Goal: Obtain resource: Download file/media

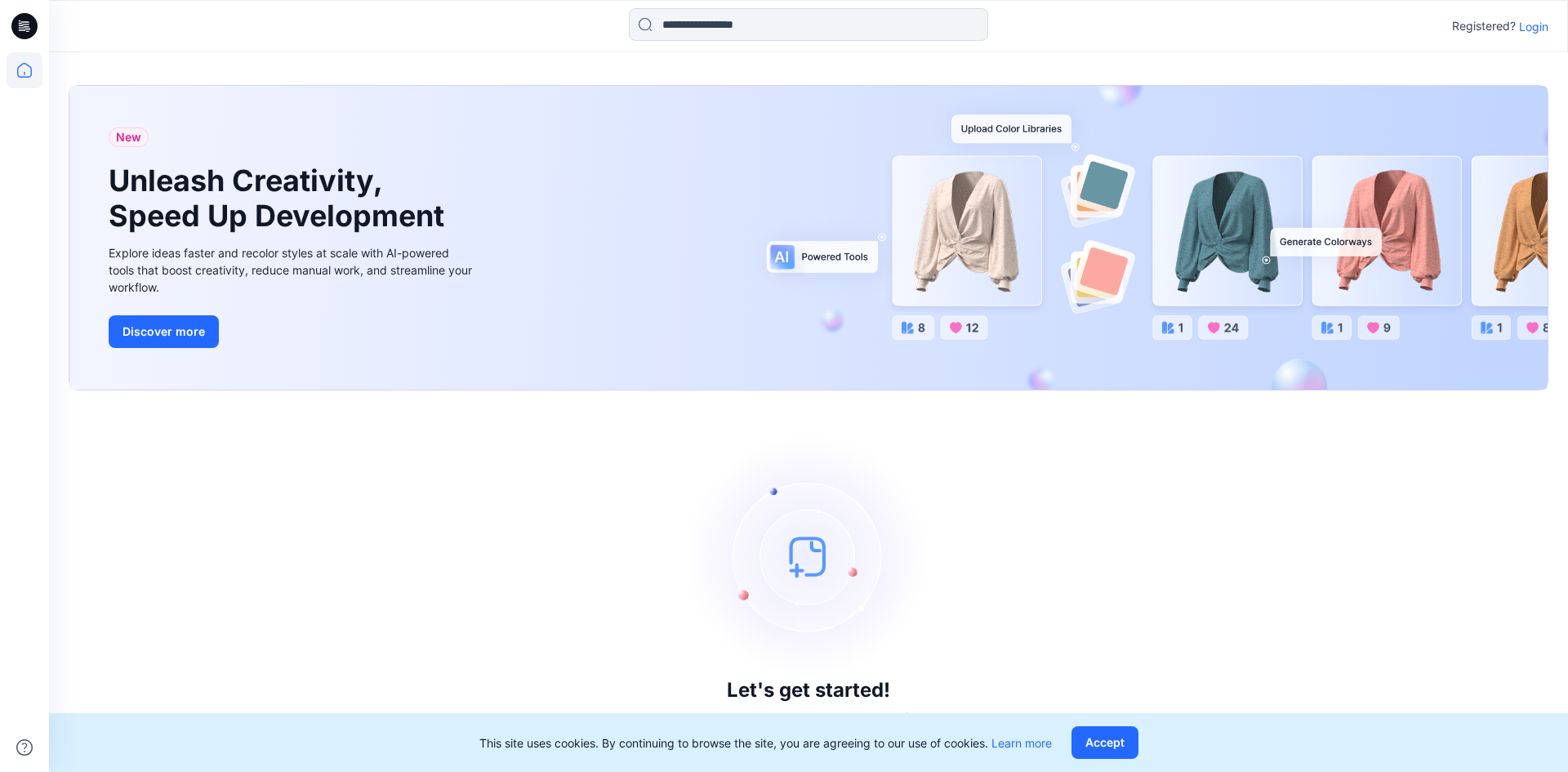
click at [1541, 30] on p "Login" at bounding box center [1534, 26] width 30 height 17
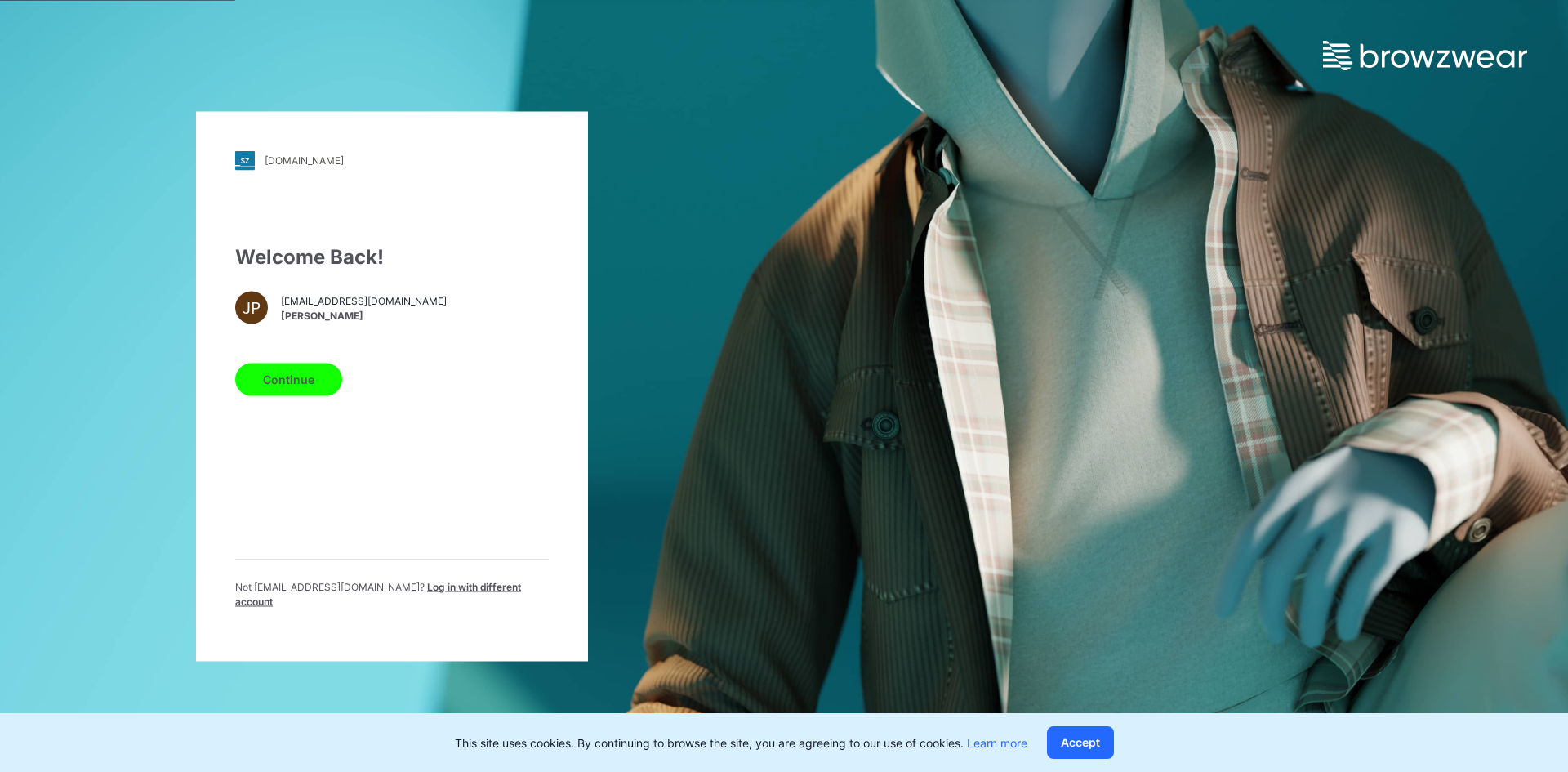
click at [332, 376] on button "Continue" at bounding box center [288, 378] width 107 height 33
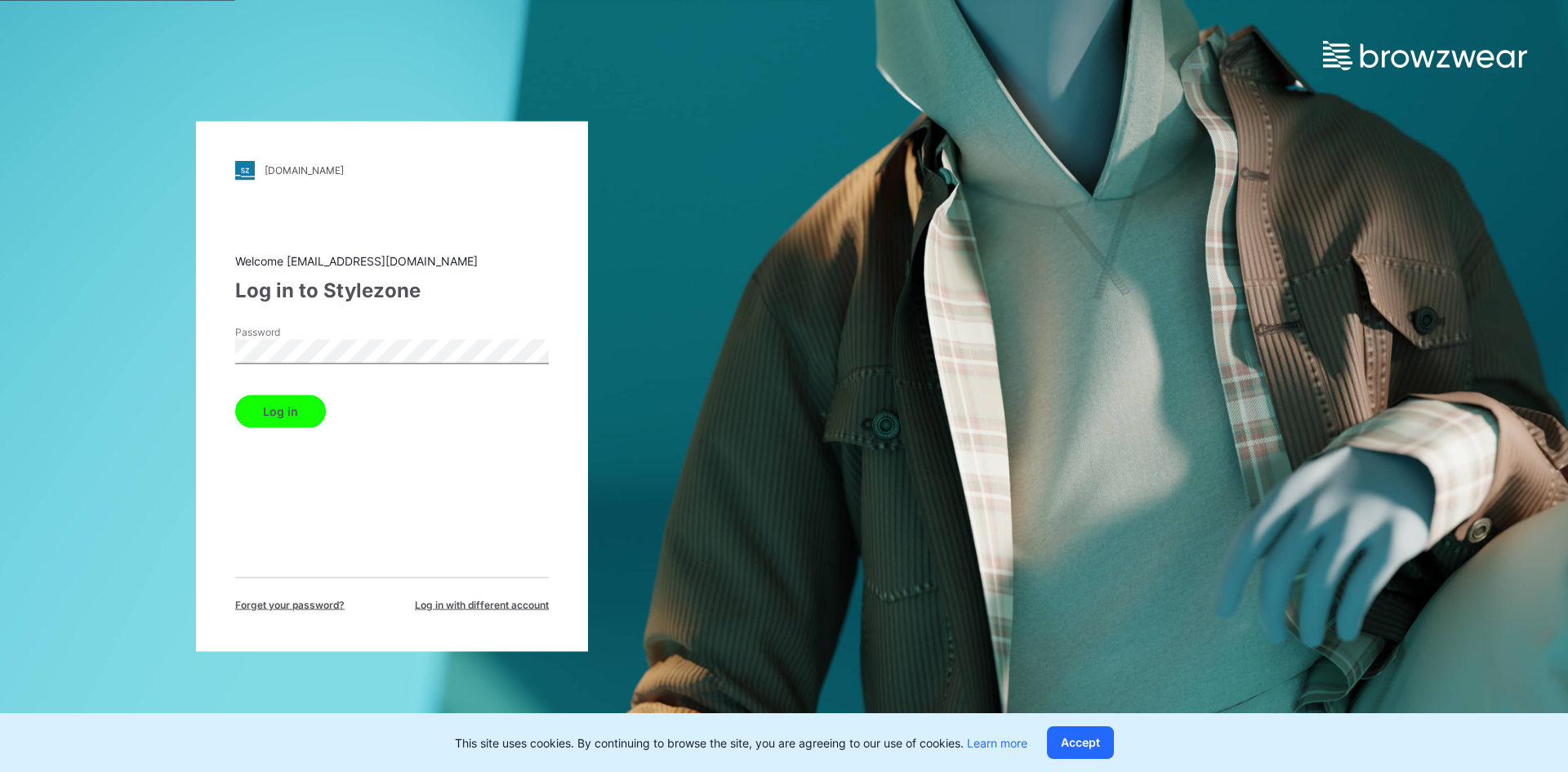
click at [308, 408] on button "Log in" at bounding box center [280, 411] width 91 height 33
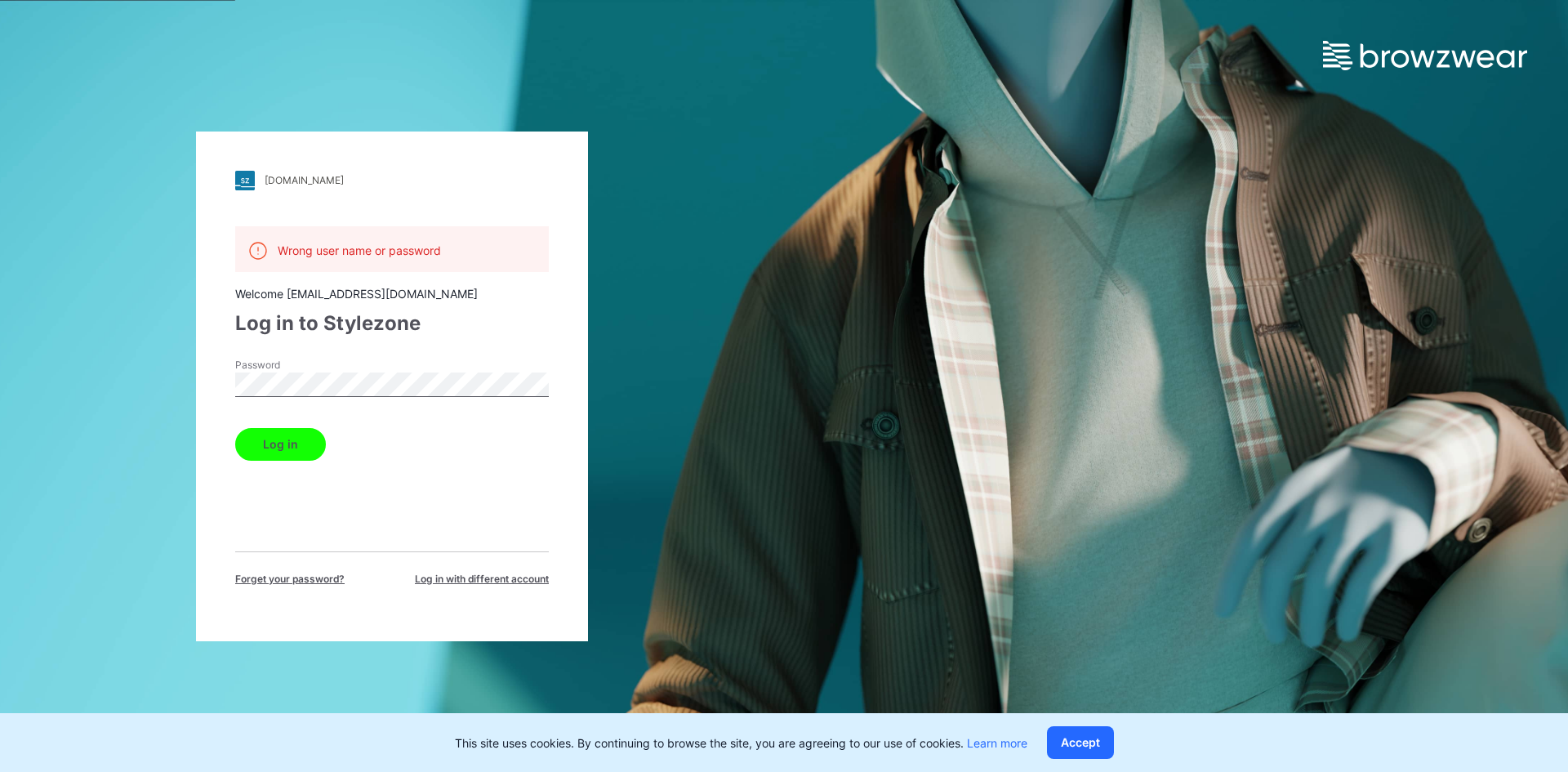
click at [294, 434] on button "Log in" at bounding box center [280, 444] width 91 height 33
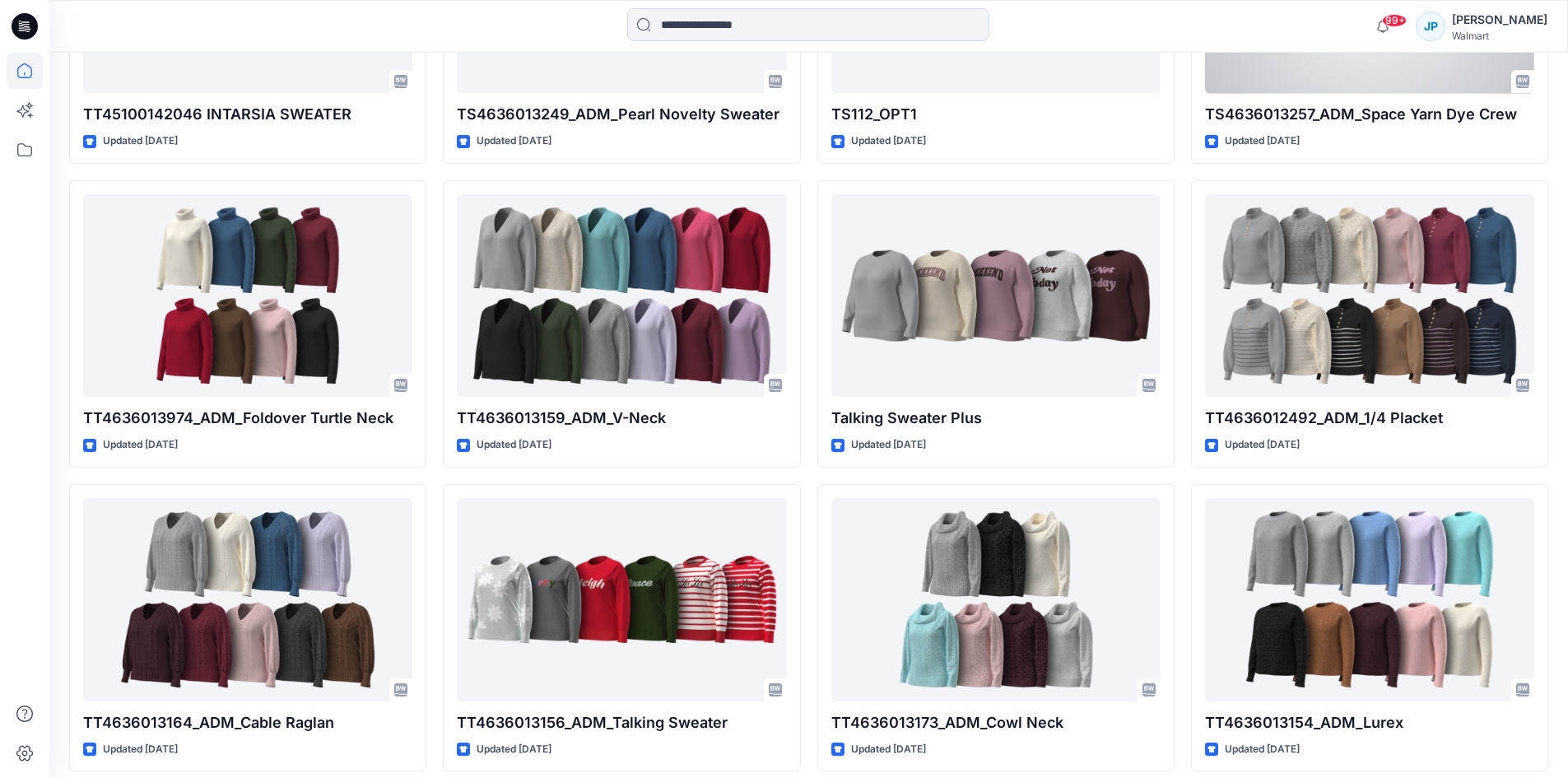
scroll to position [6235, 0]
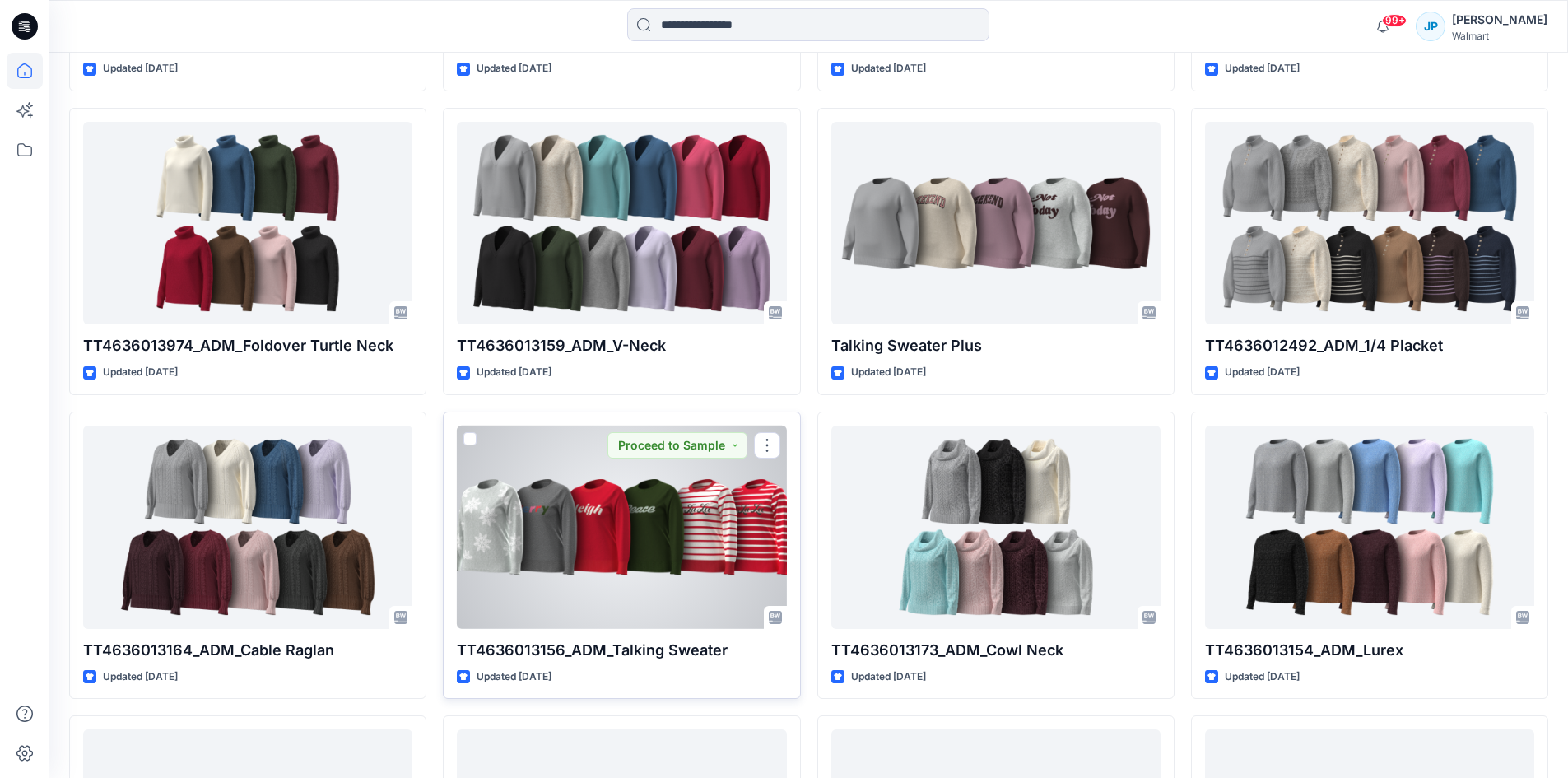
click at [607, 524] on div at bounding box center [621, 528] width 329 height 203
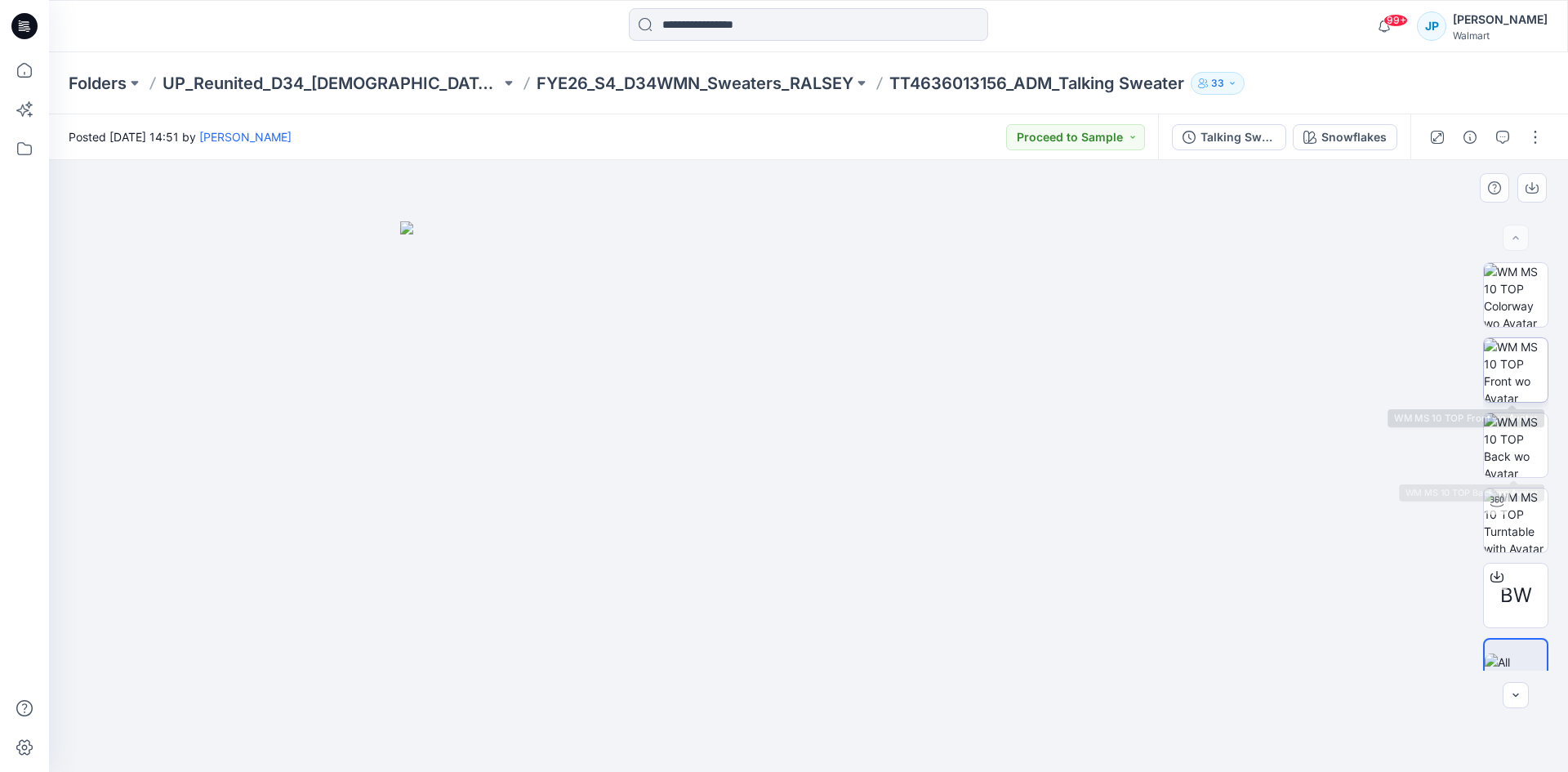
click at [1515, 366] on img at bounding box center [1515, 370] width 64 height 64
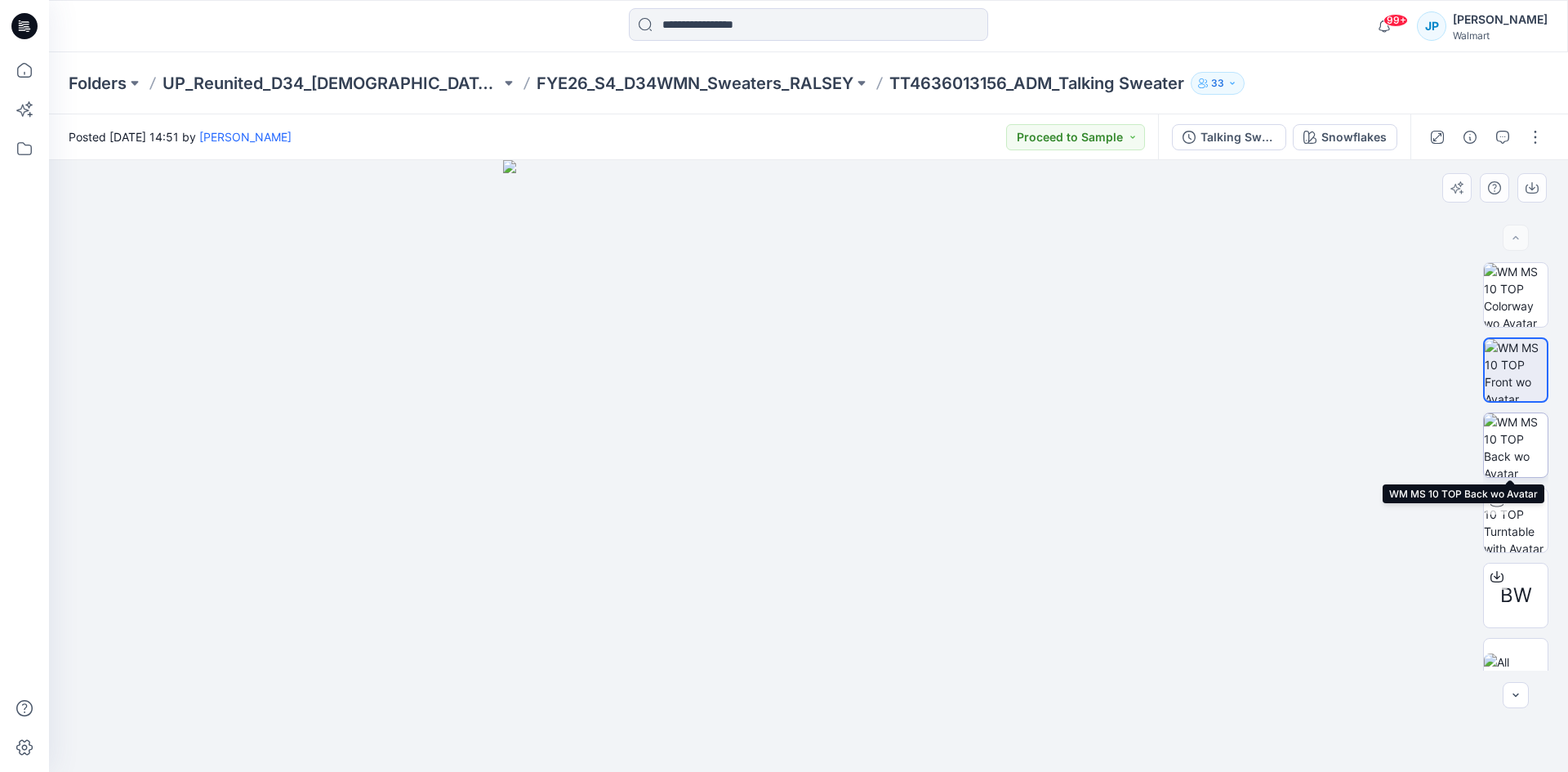
click at [1533, 449] on img at bounding box center [1515, 445] width 64 height 64
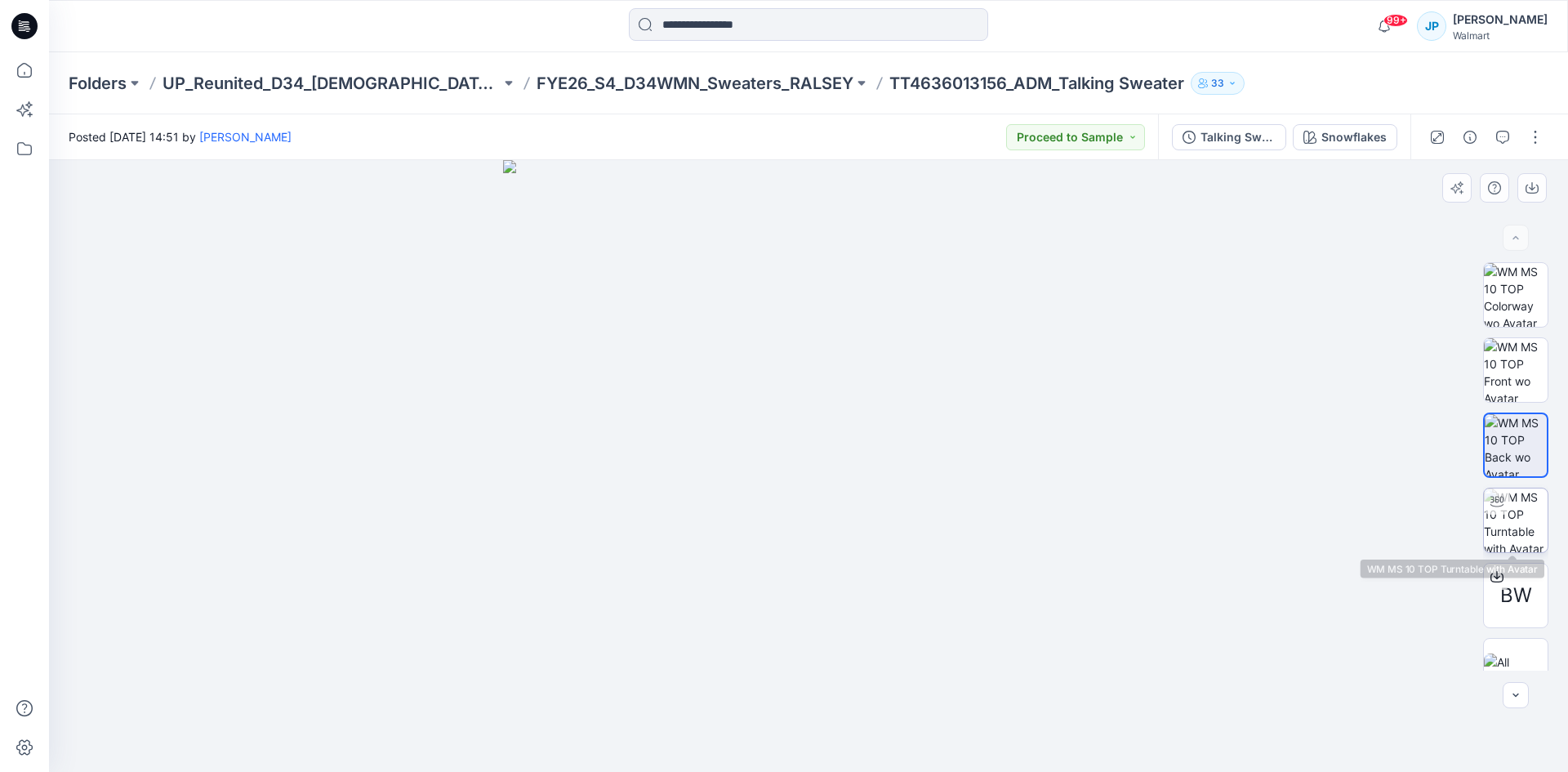
click at [1513, 506] on img at bounding box center [1515, 520] width 64 height 64
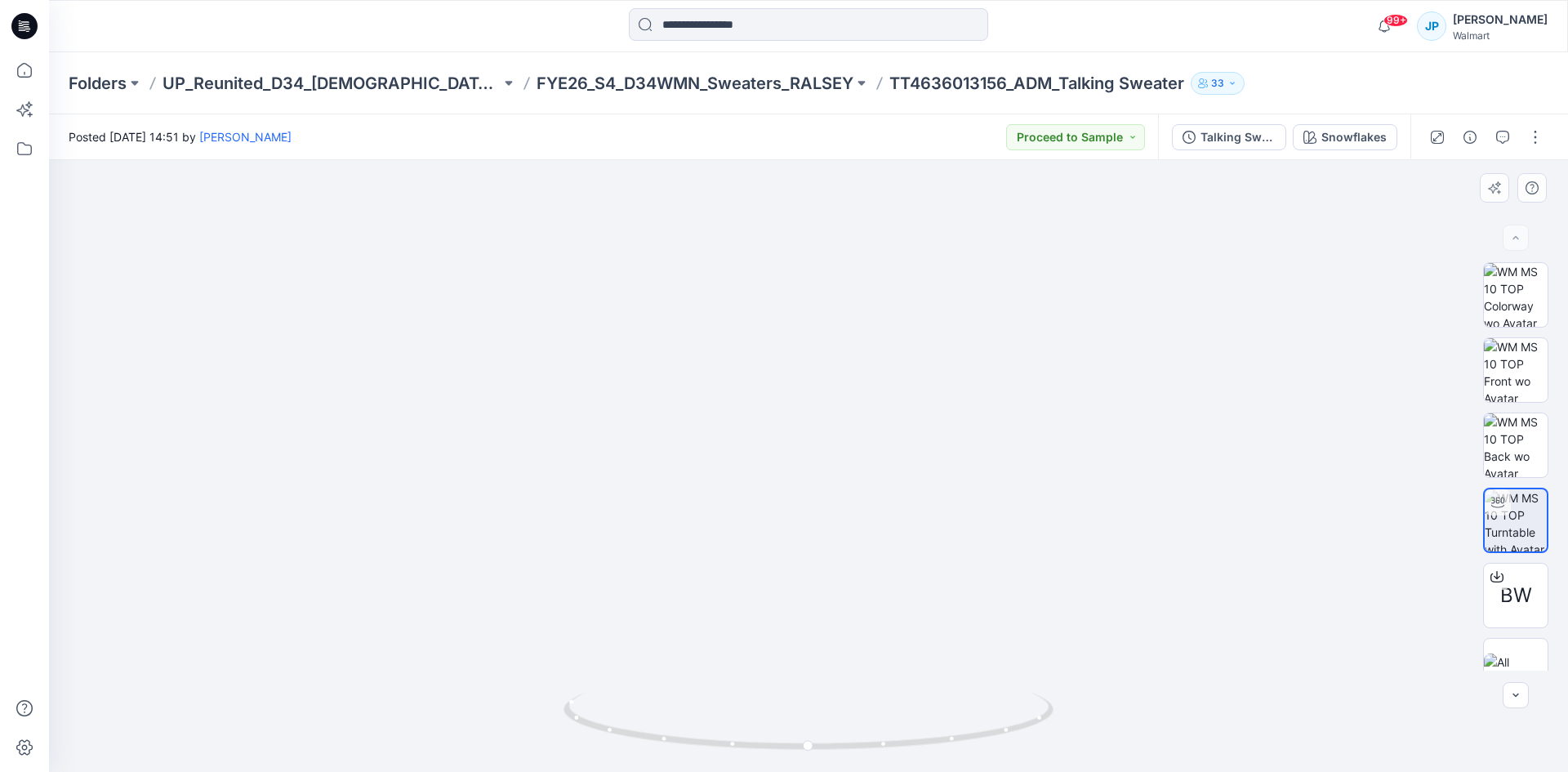
drag, startPoint x: 776, startPoint y: 429, endPoint x: 788, endPoint y: 649, distance: 220.3
drag, startPoint x: 967, startPoint y: 363, endPoint x: 725, endPoint y: 395, distance: 244.1
click at [725, 395] on img at bounding box center [809, 411] width 1375 height 722
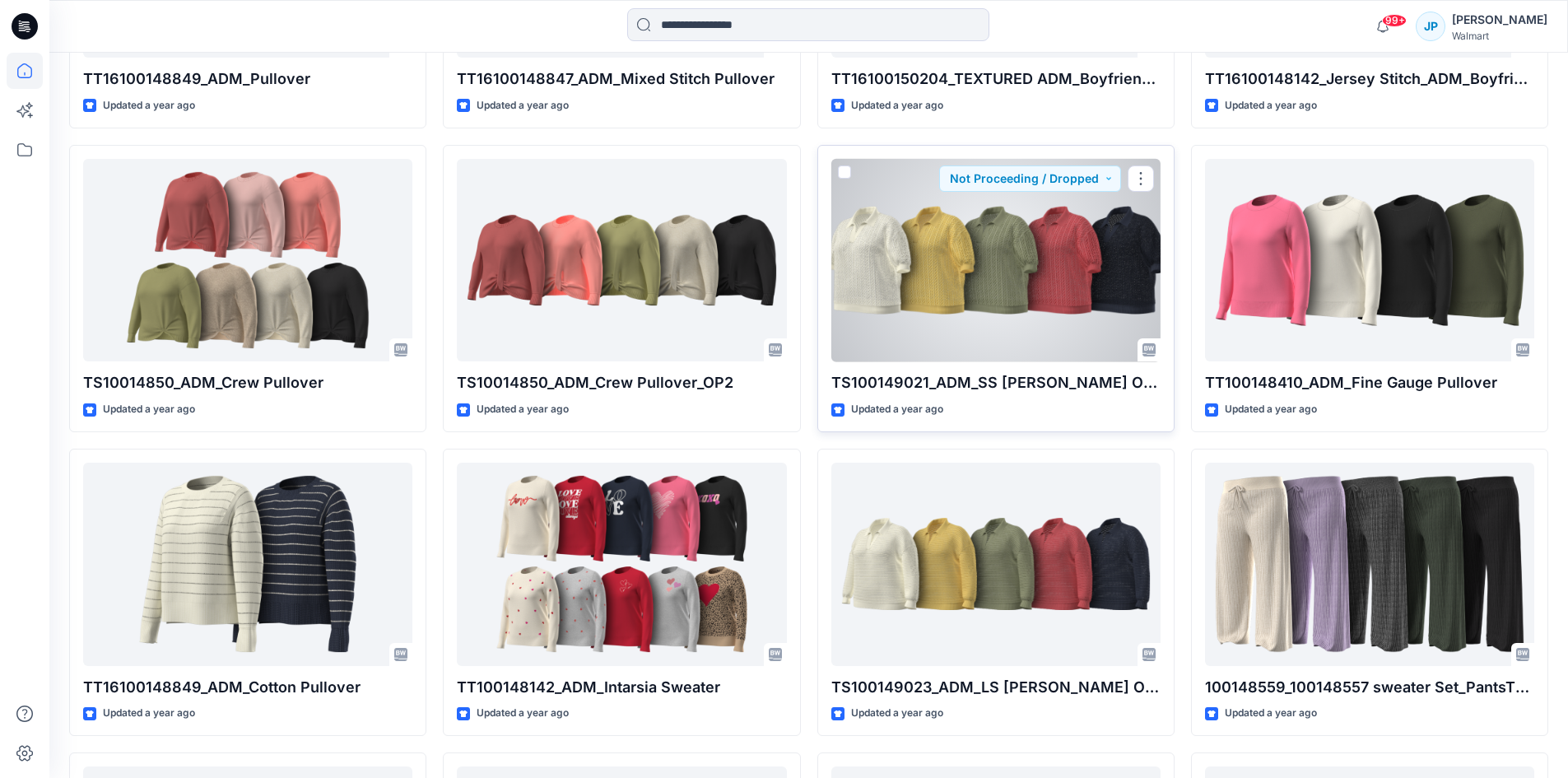
scroll to position [14104, 0]
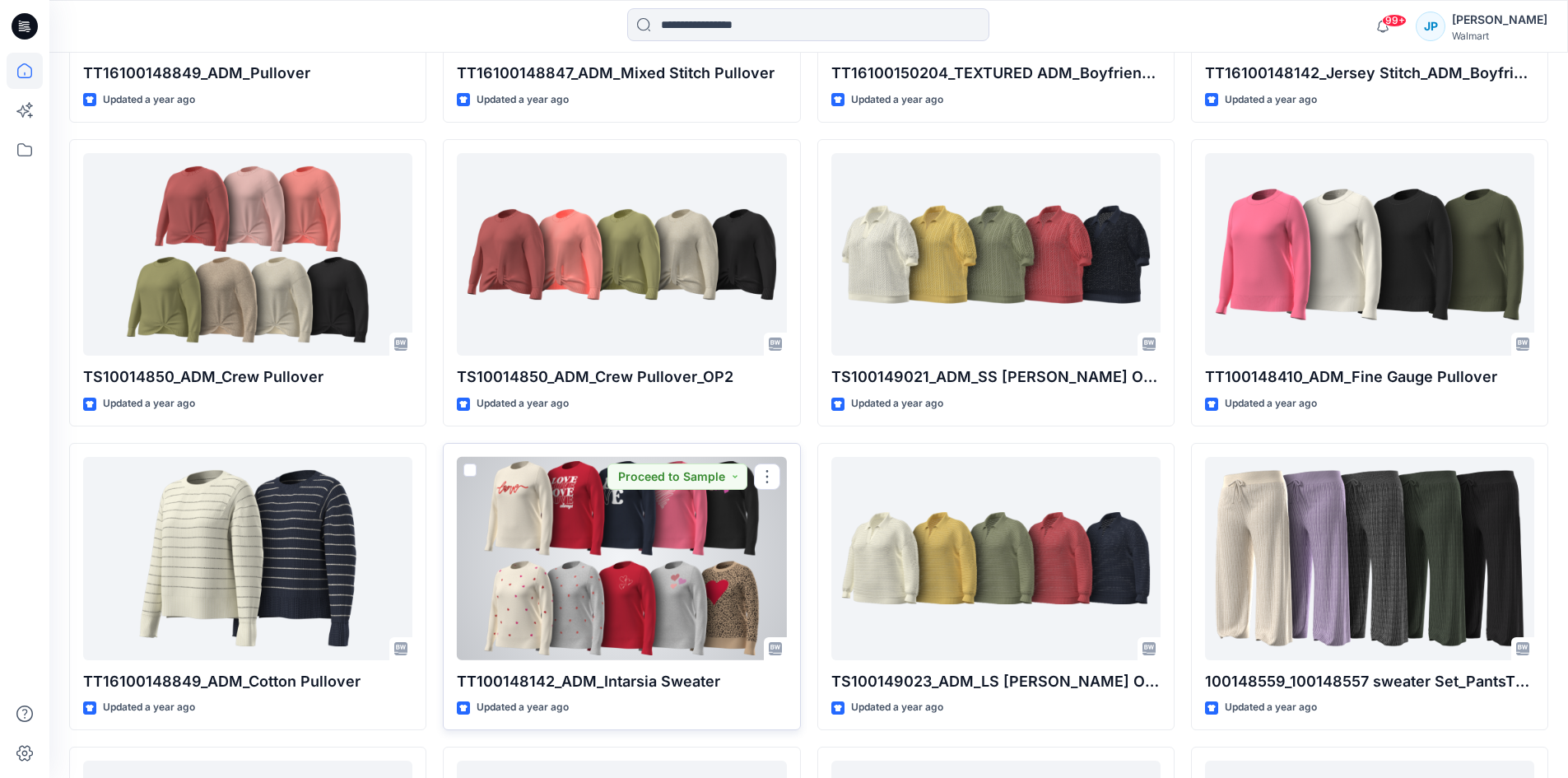
click at [685, 544] on div at bounding box center [621, 558] width 329 height 203
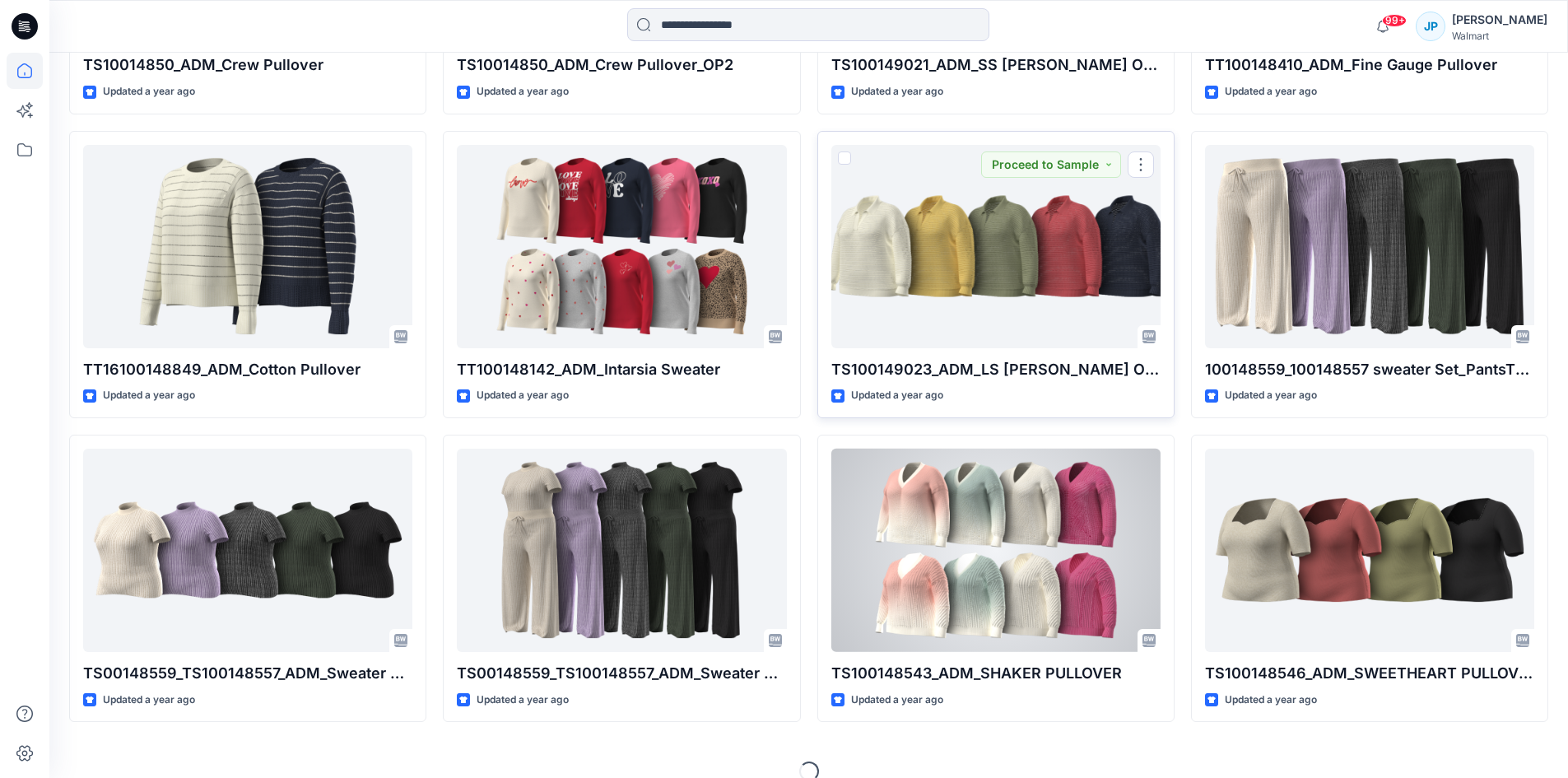
scroll to position [14439, 0]
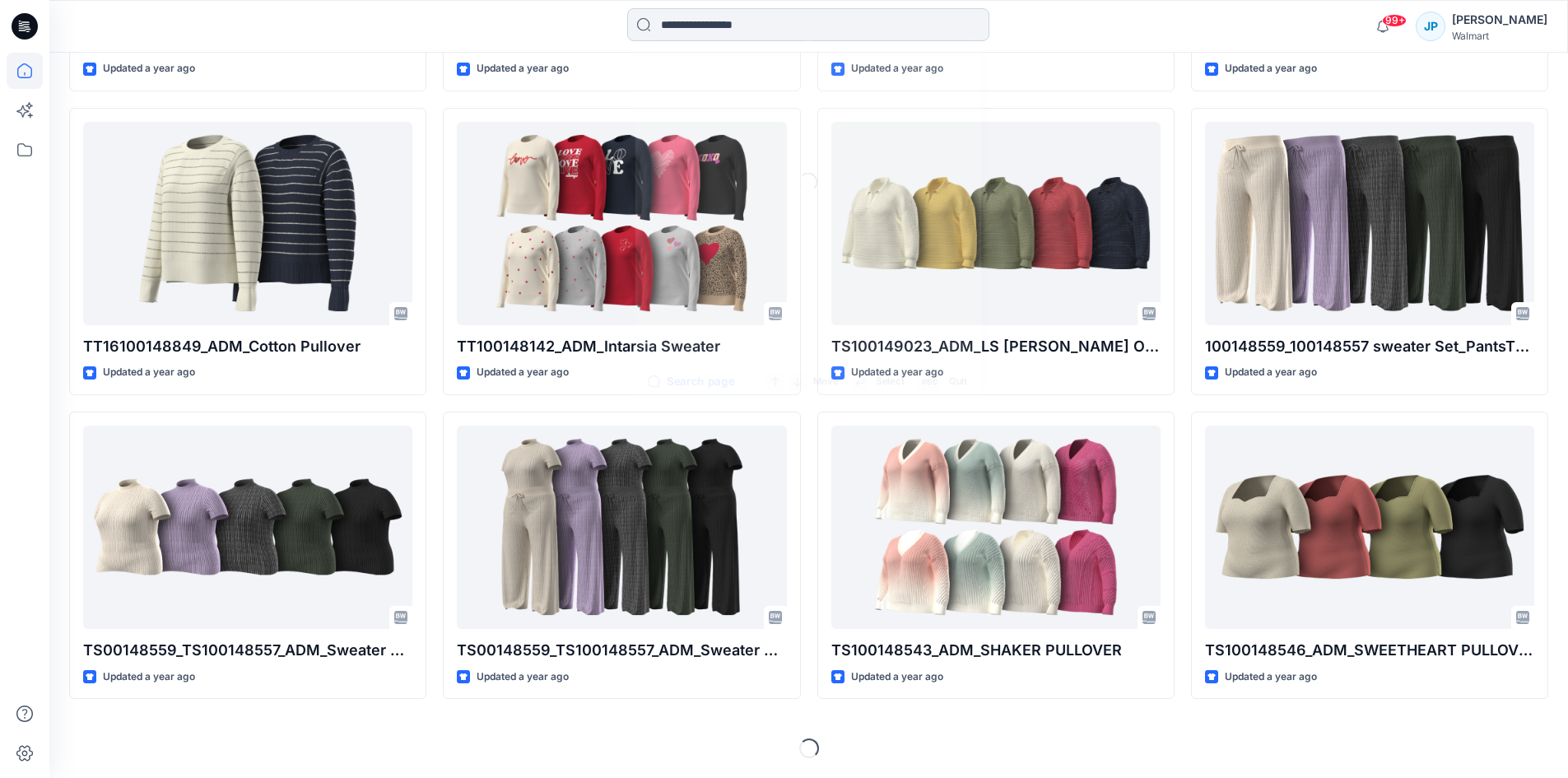
click at [774, 34] on input at bounding box center [809, 25] width 363 height 33
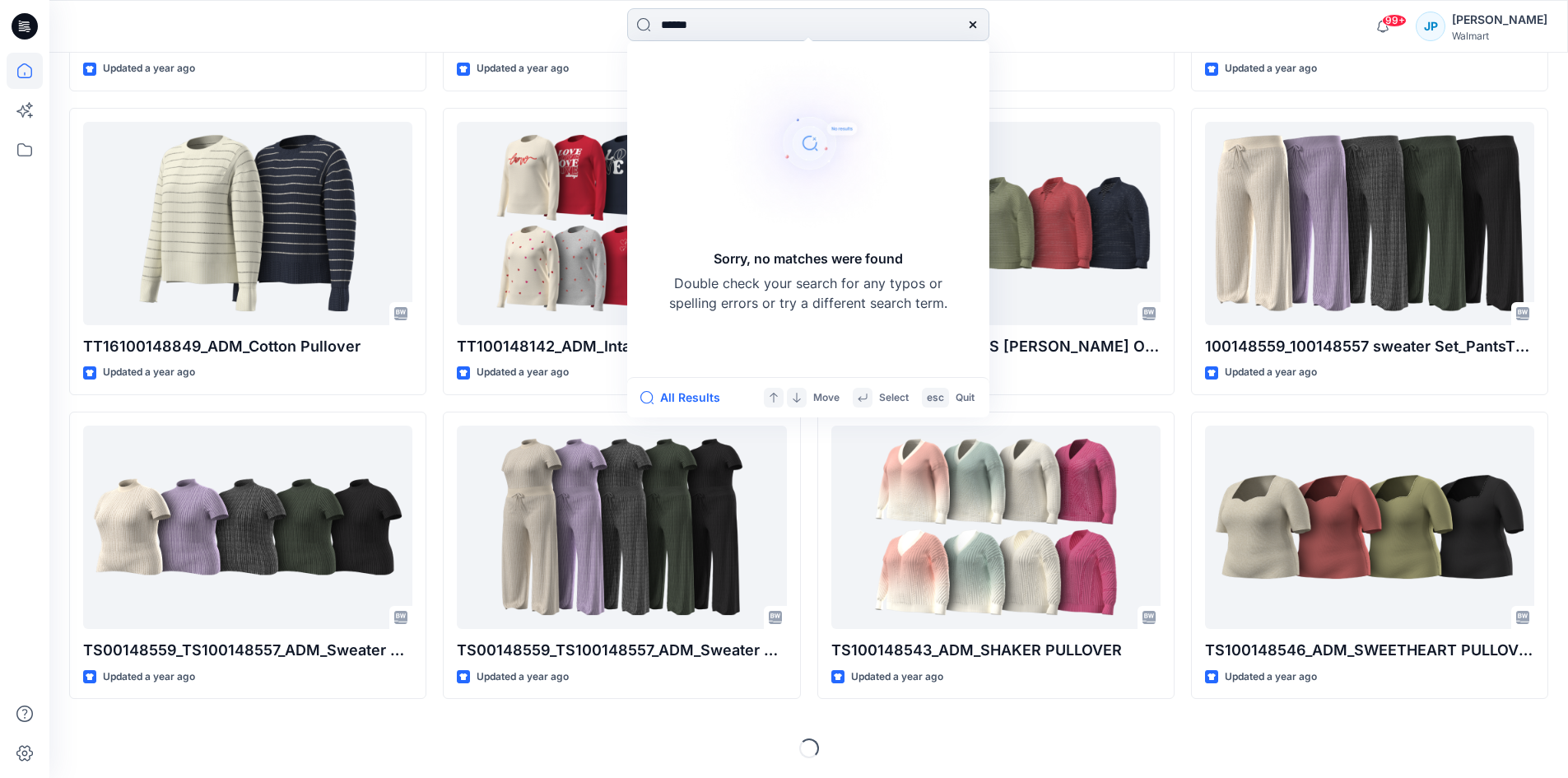
type input "*******"
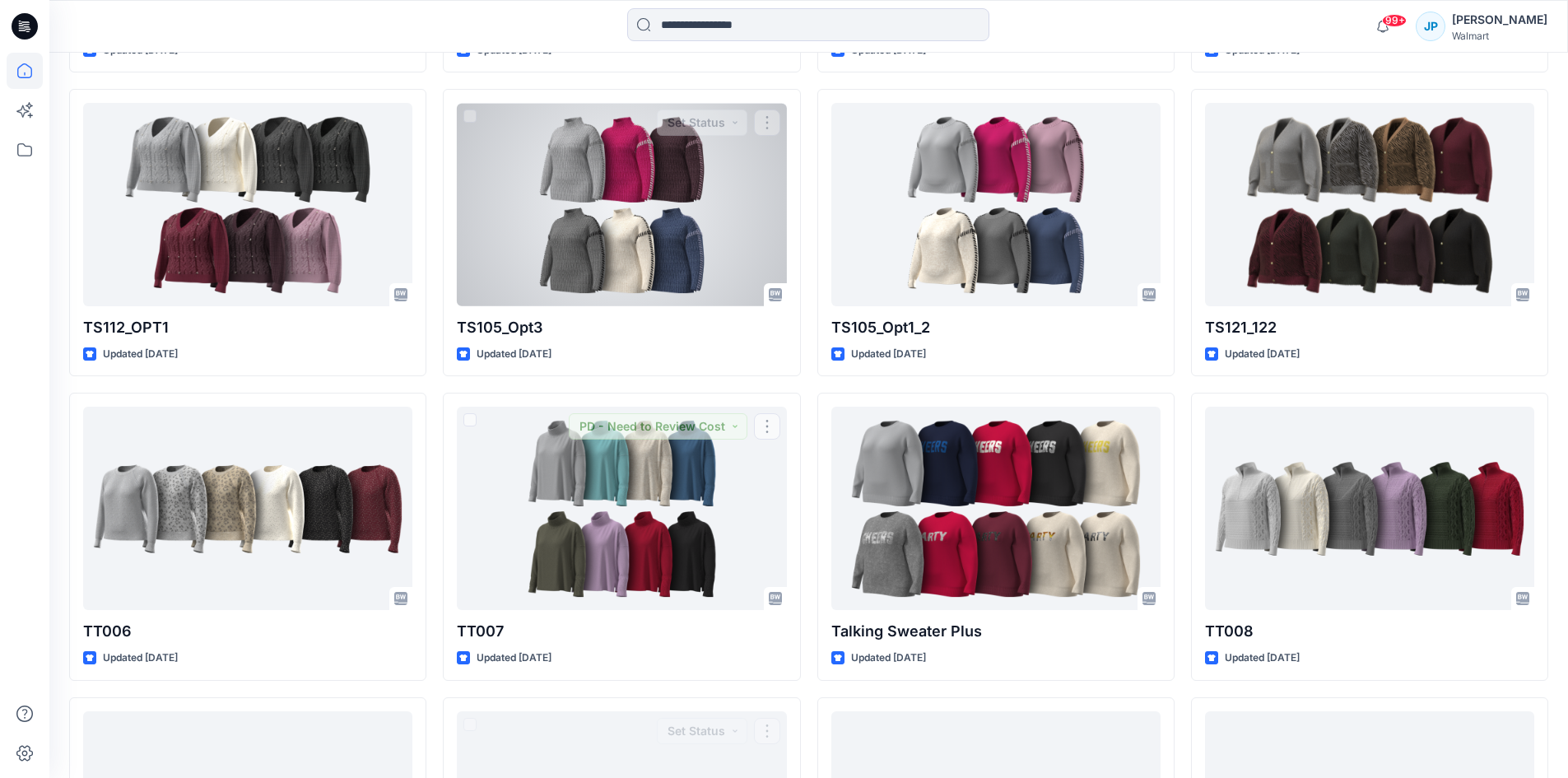
scroll to position [8678, 0]
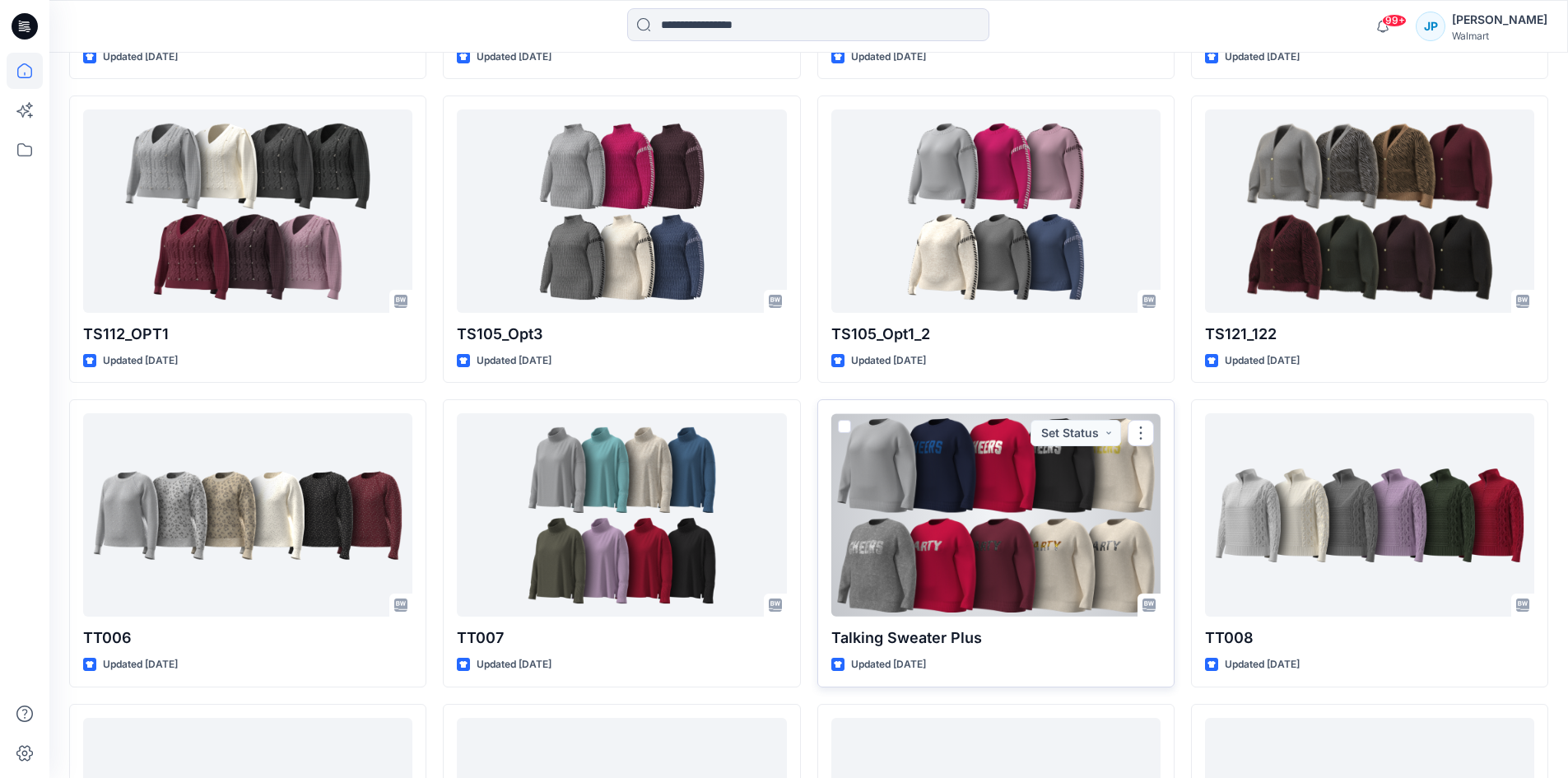
click at [884, 512] on div at bounding box center [995, 515] width 329 height 203
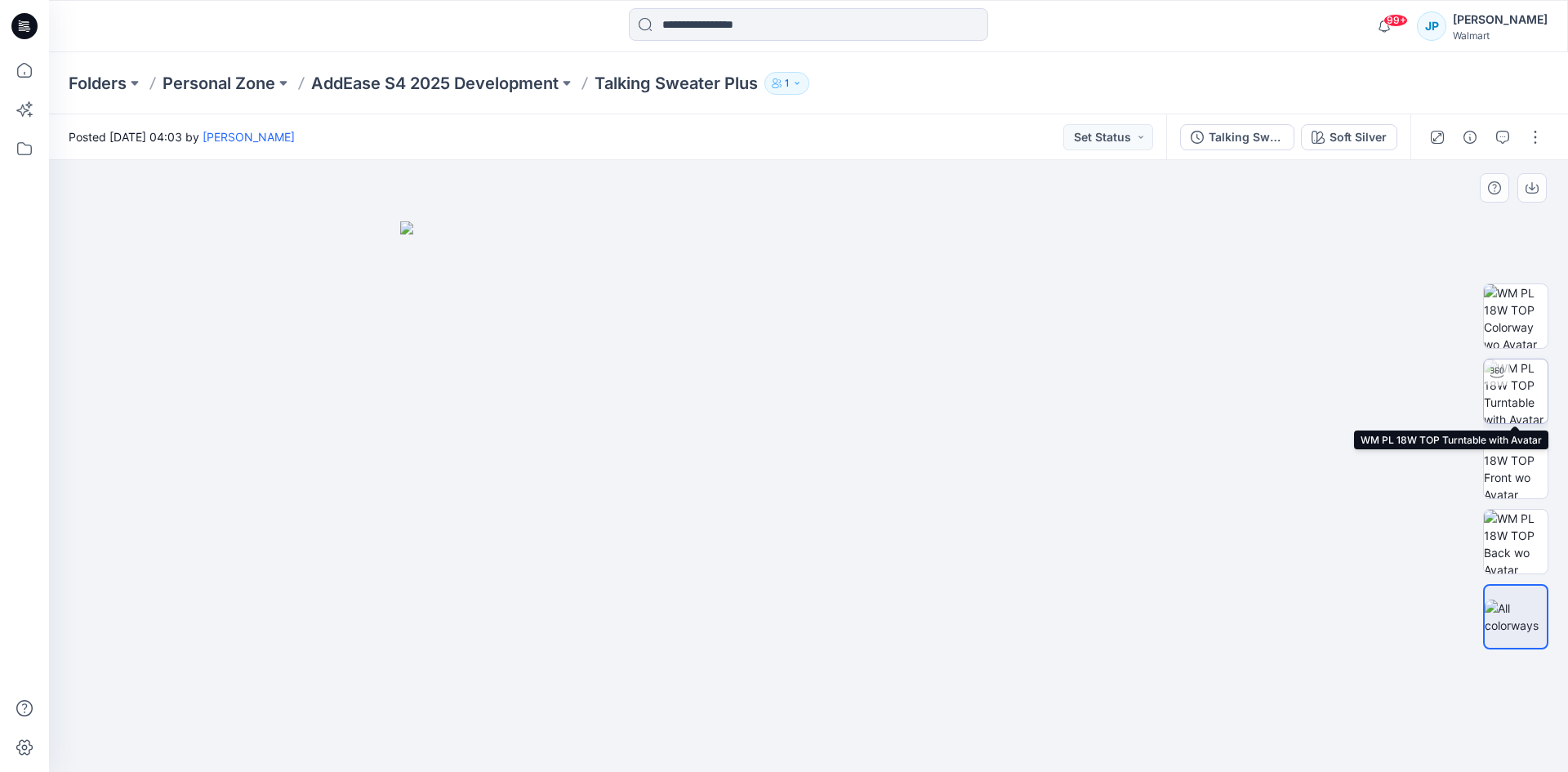
click at [1517, 395] on img at bounding box center [1515, 391] width 64 height 64
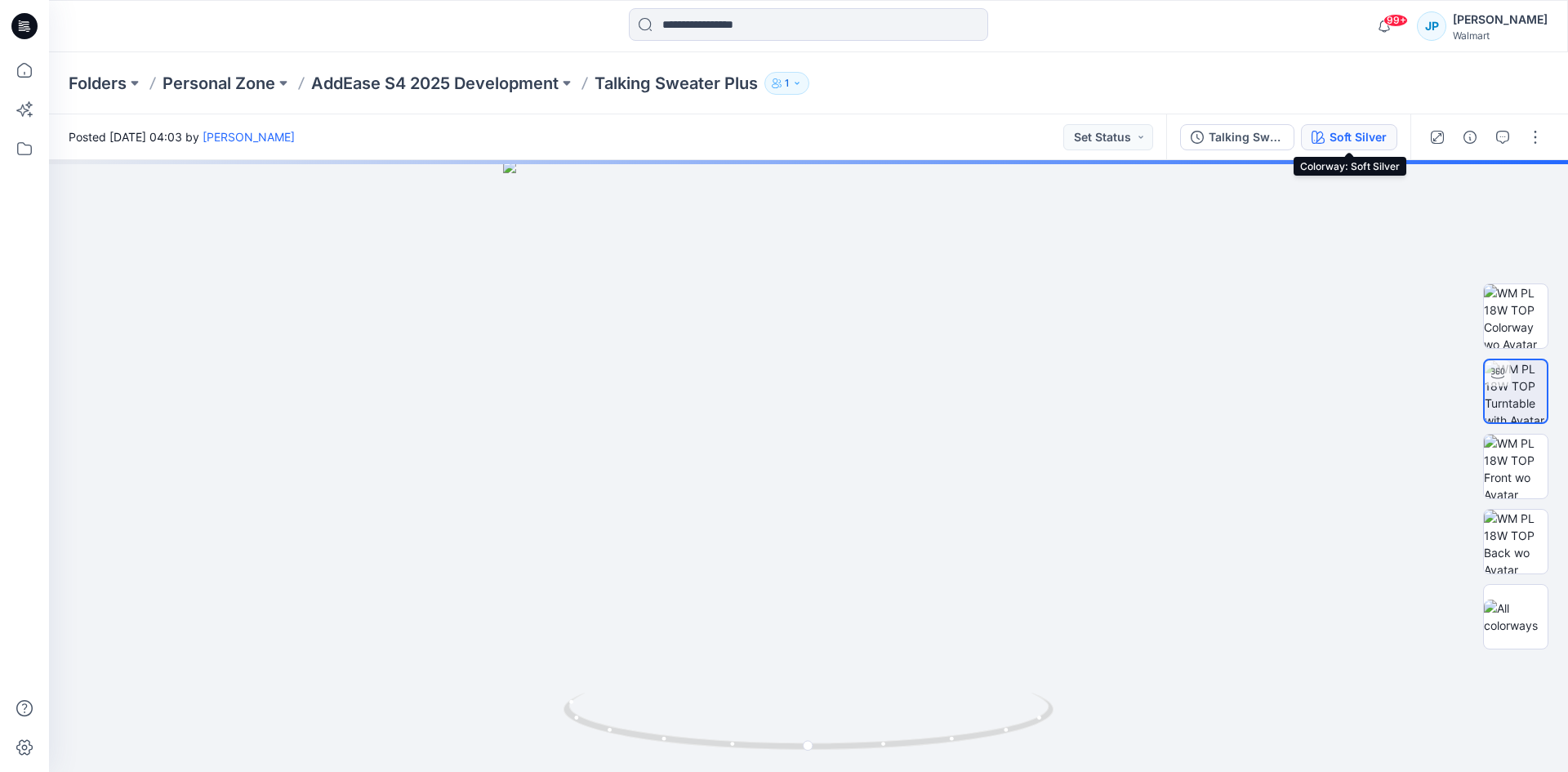
click at [1337, 149] on button "Soft Silver" at bounding box center [1350, 137] width 97 height 26
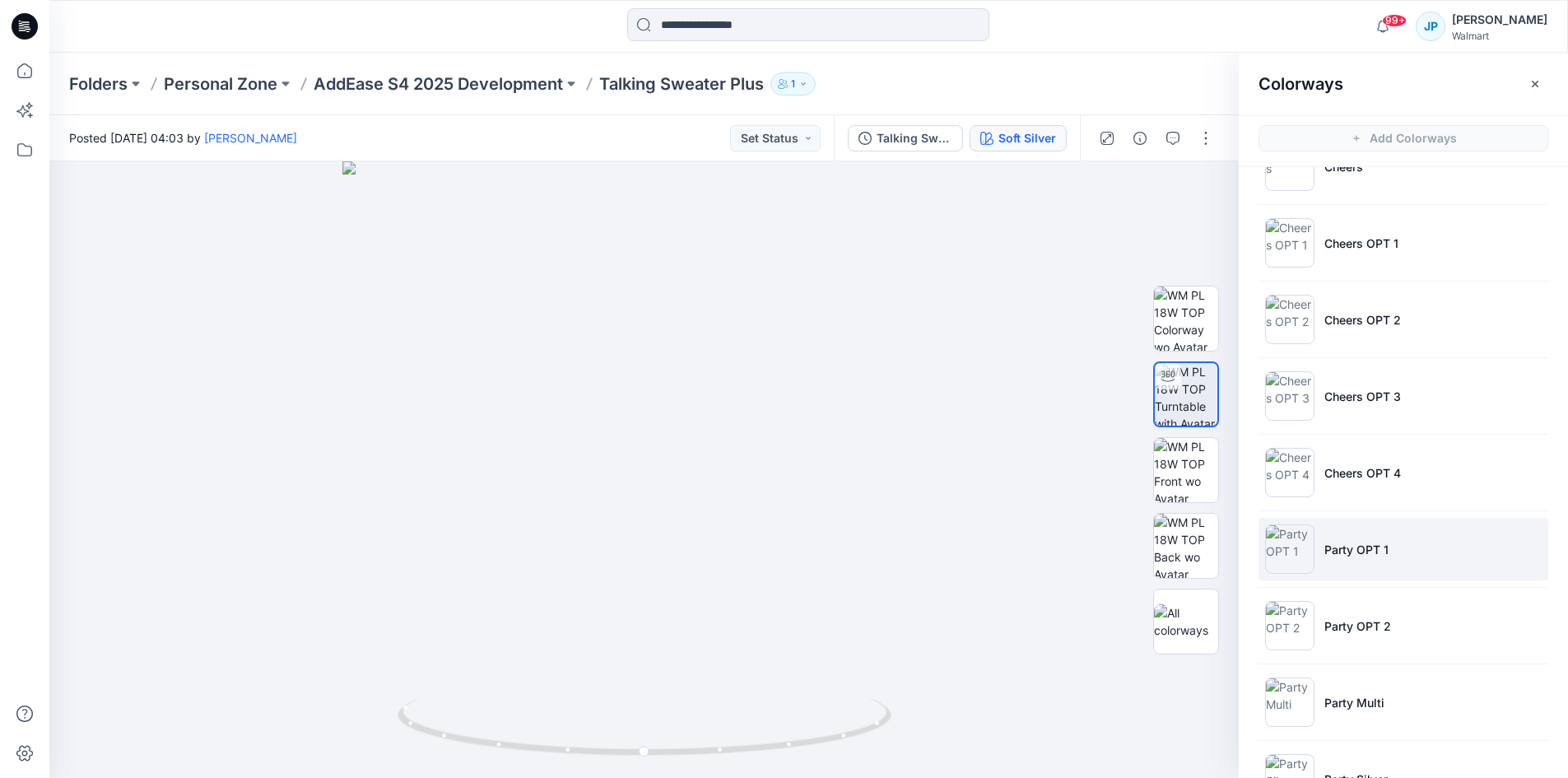
scroll to position [82, 0]
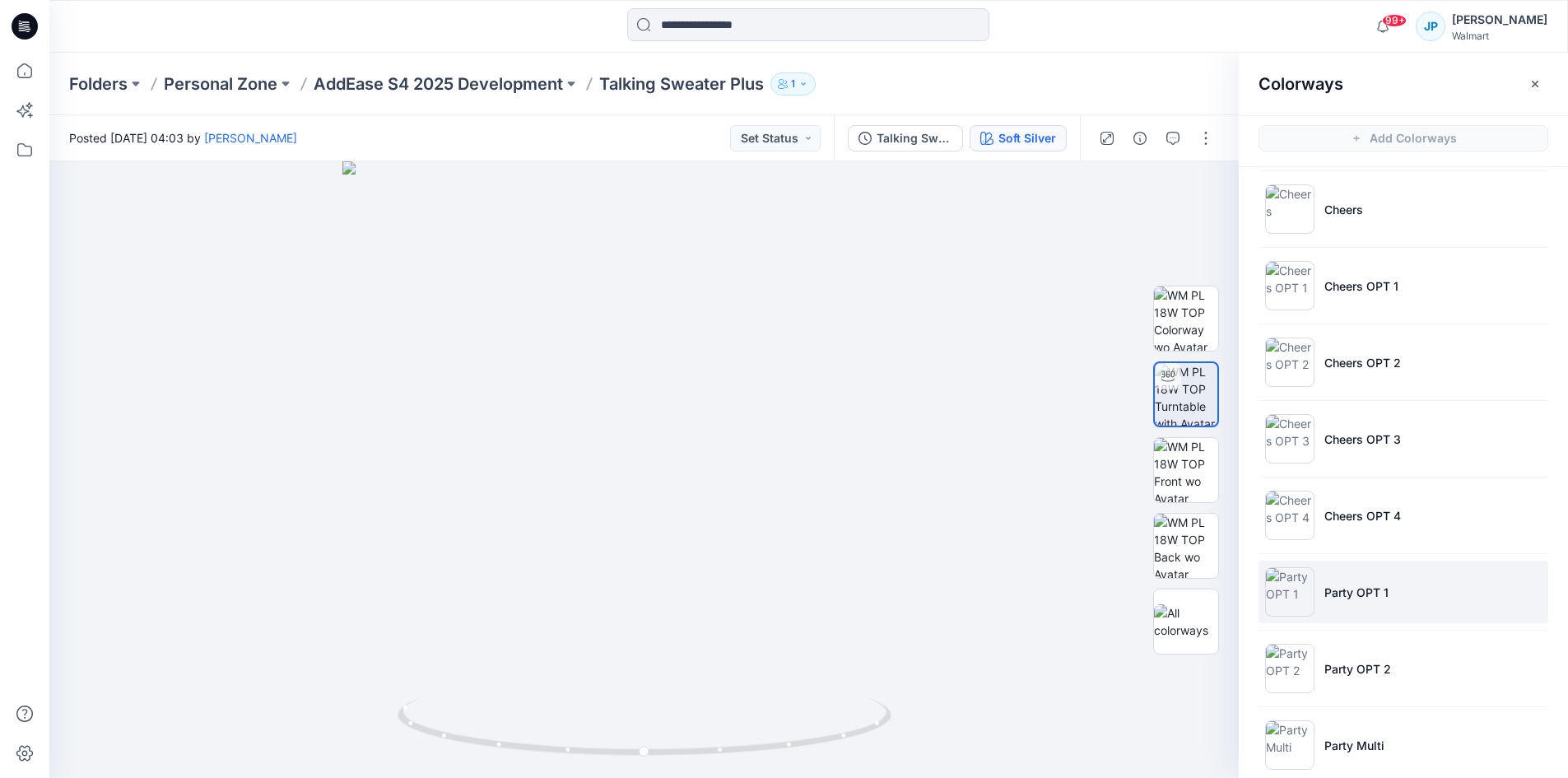
click at [1350, 585] on p "Party OPT 1" at bounding box center [1356, 592] width 64 height 17
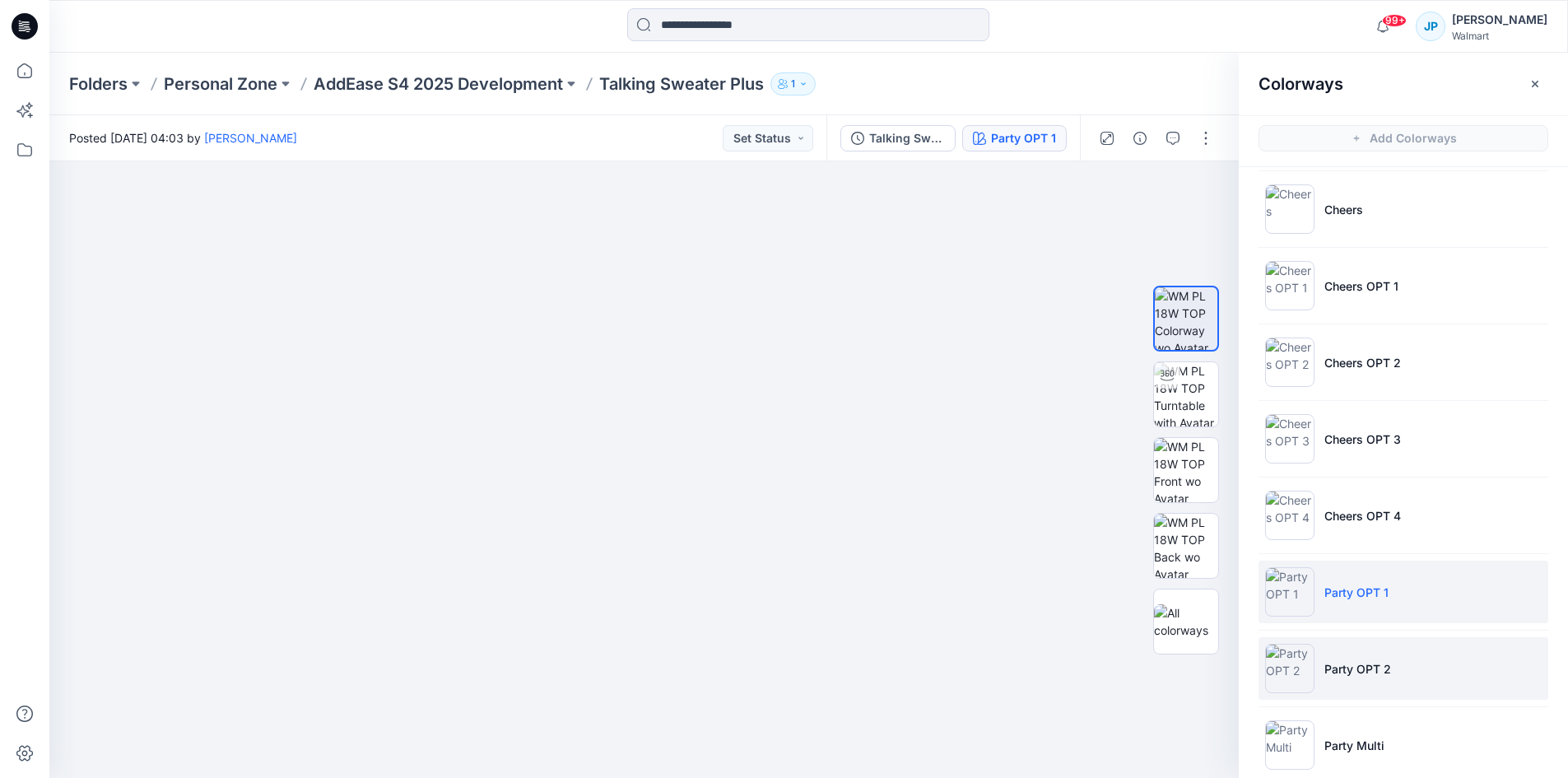
click at [1381, 662] on p "Party OPT 2" at bounding box center [1358, 669] width 67 height 17
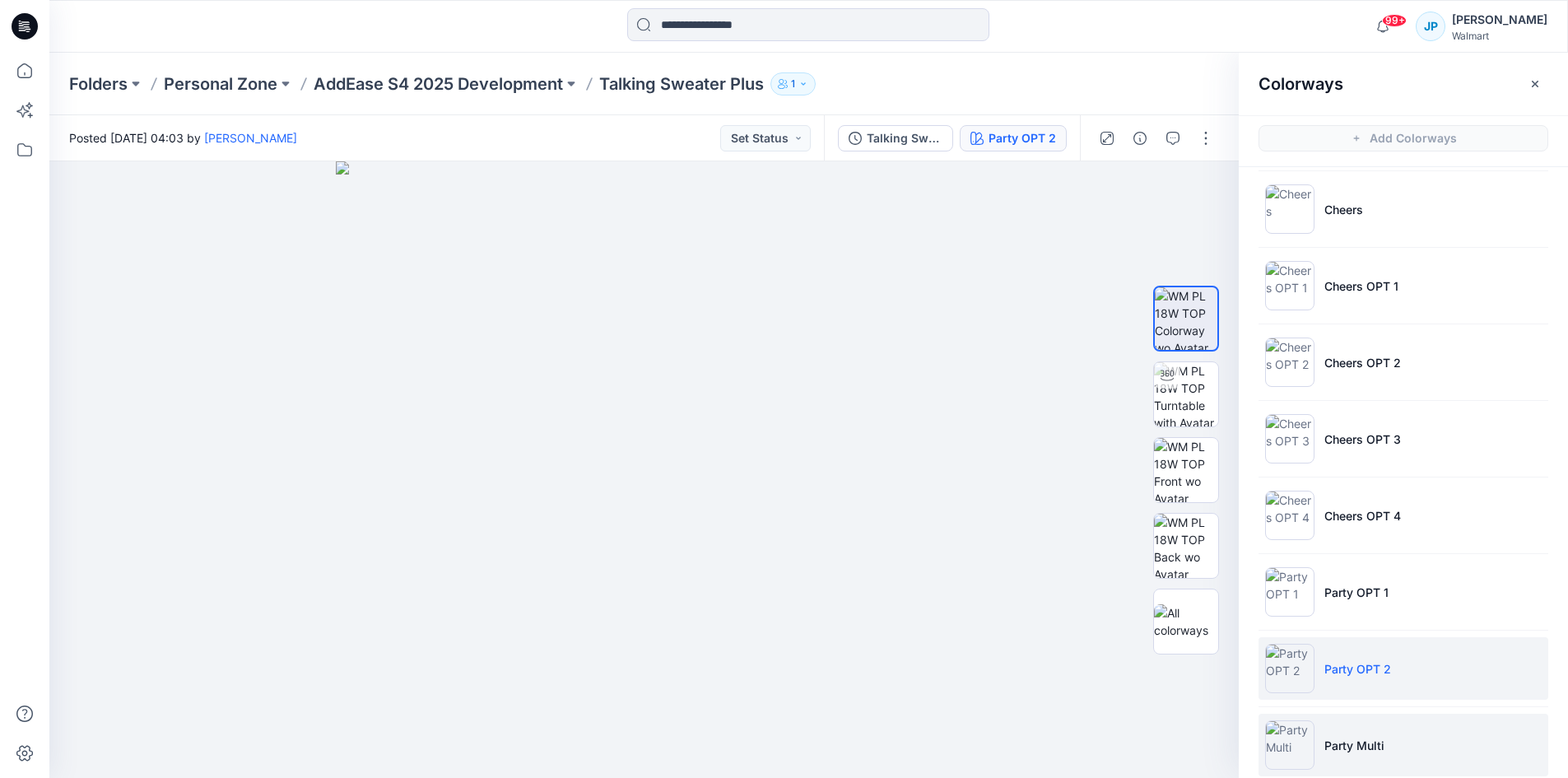
click at [1362, 745] on p "Party Multi" at bounding box center [1354, 746] width 60 height 17
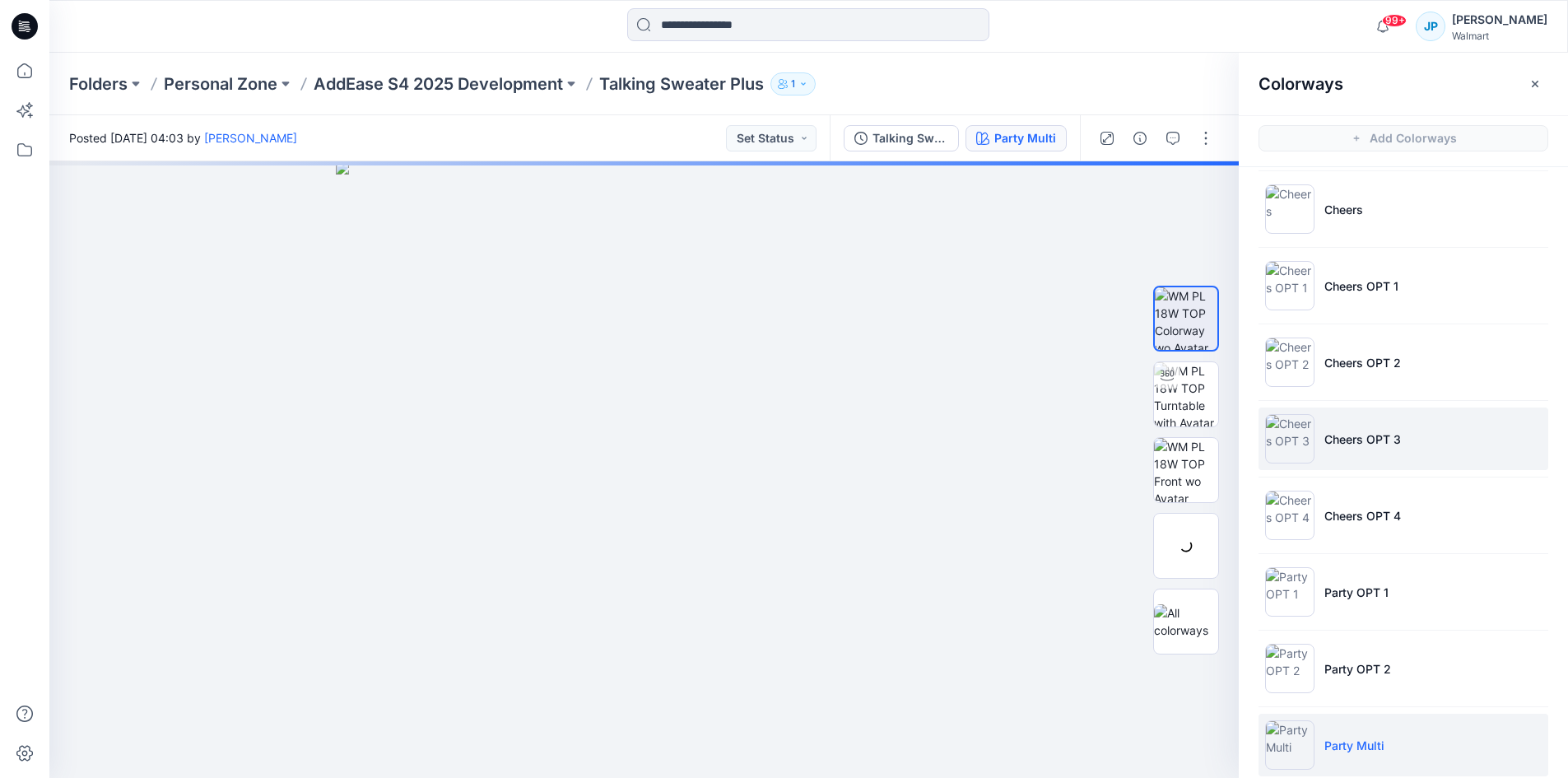
click at [1345, 444] on p "Cheers OPT 3" at bounding box center [1363, 439] width 77 height 17
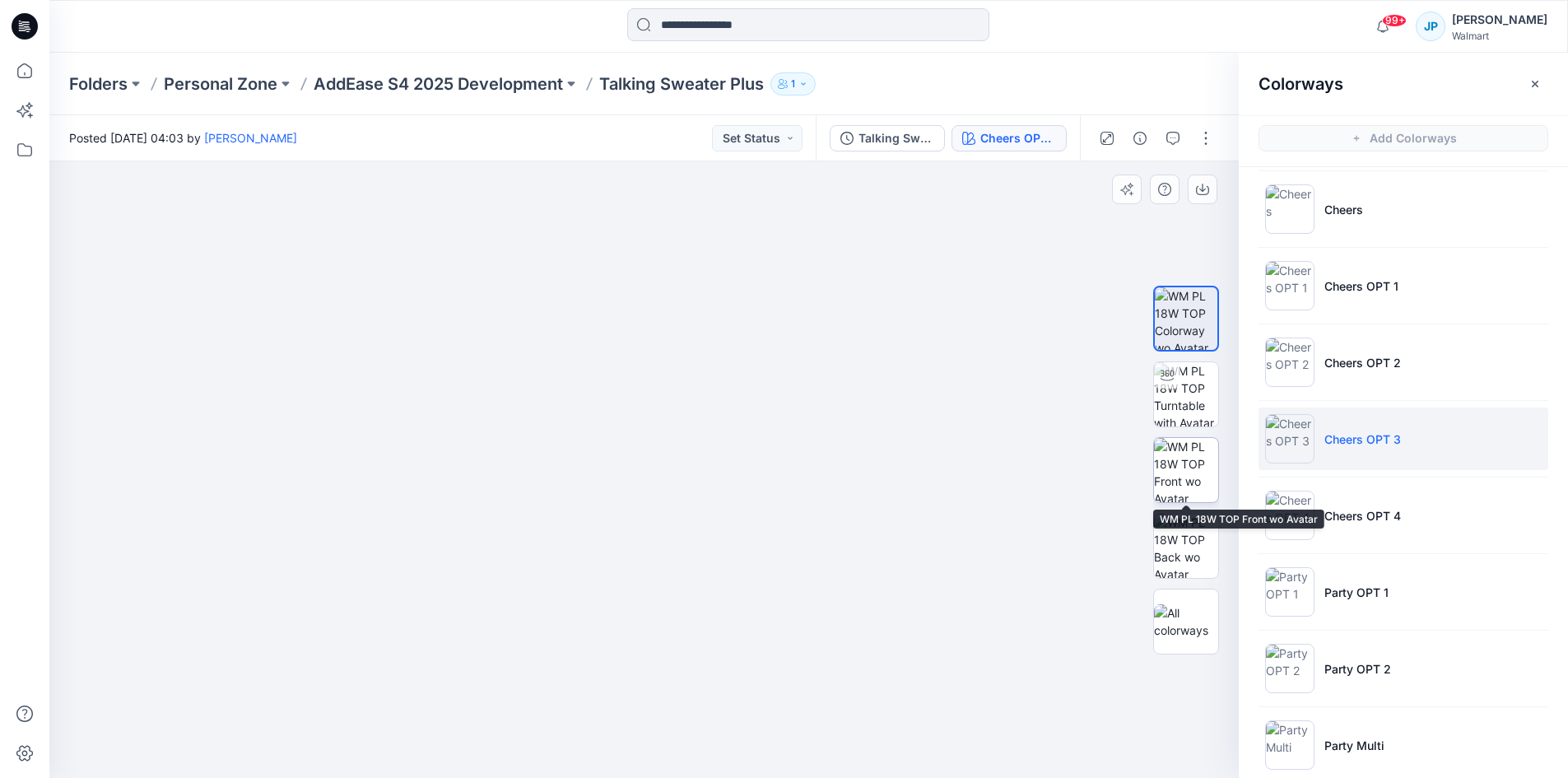
click at [1176, 478] on img at bounding box center [1186, 469] width 64 height 64
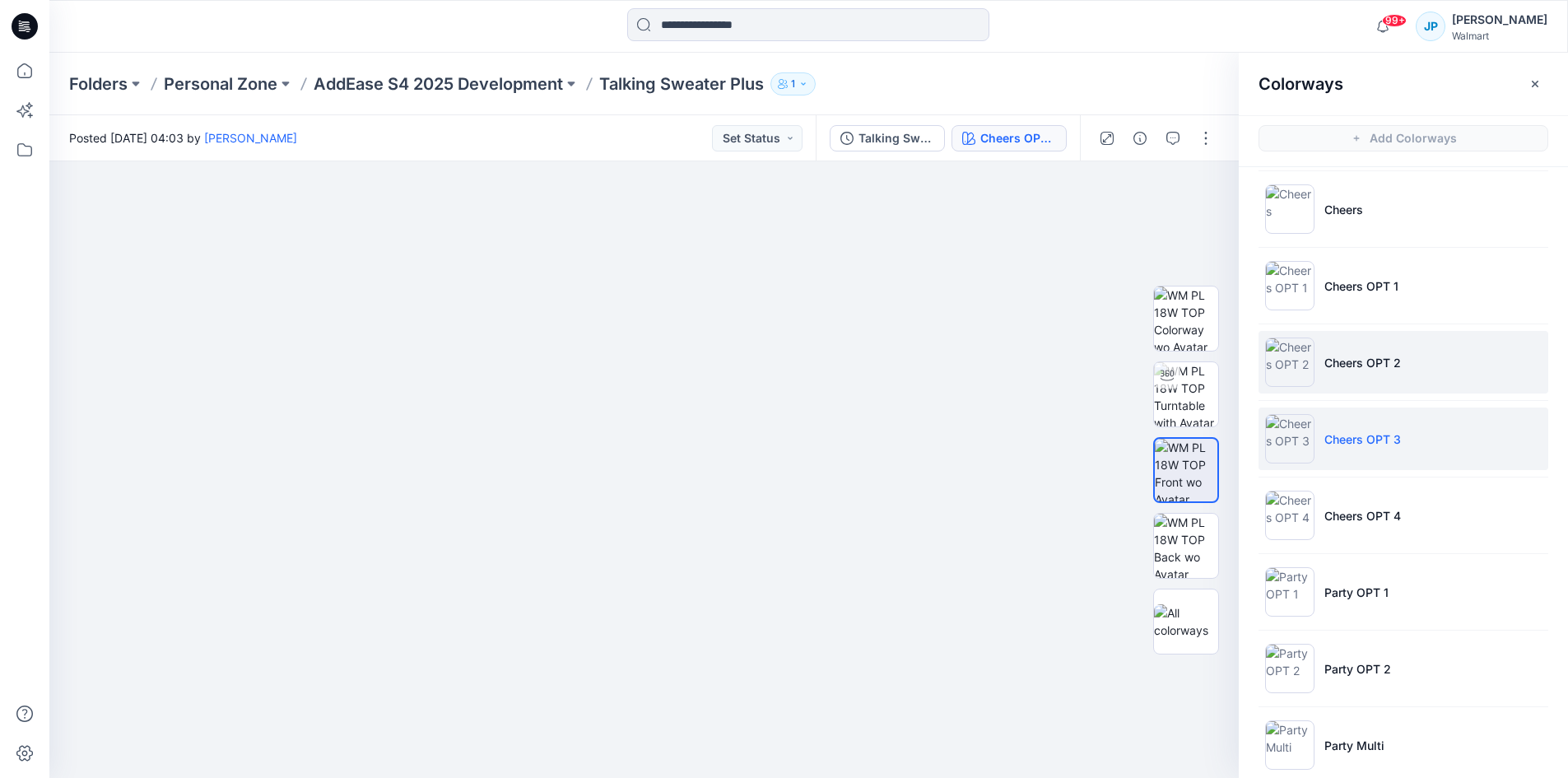
click at [1329, 358] on p "Cheers OPT 2" at bounding box center [1363, 362] width 77 height 17
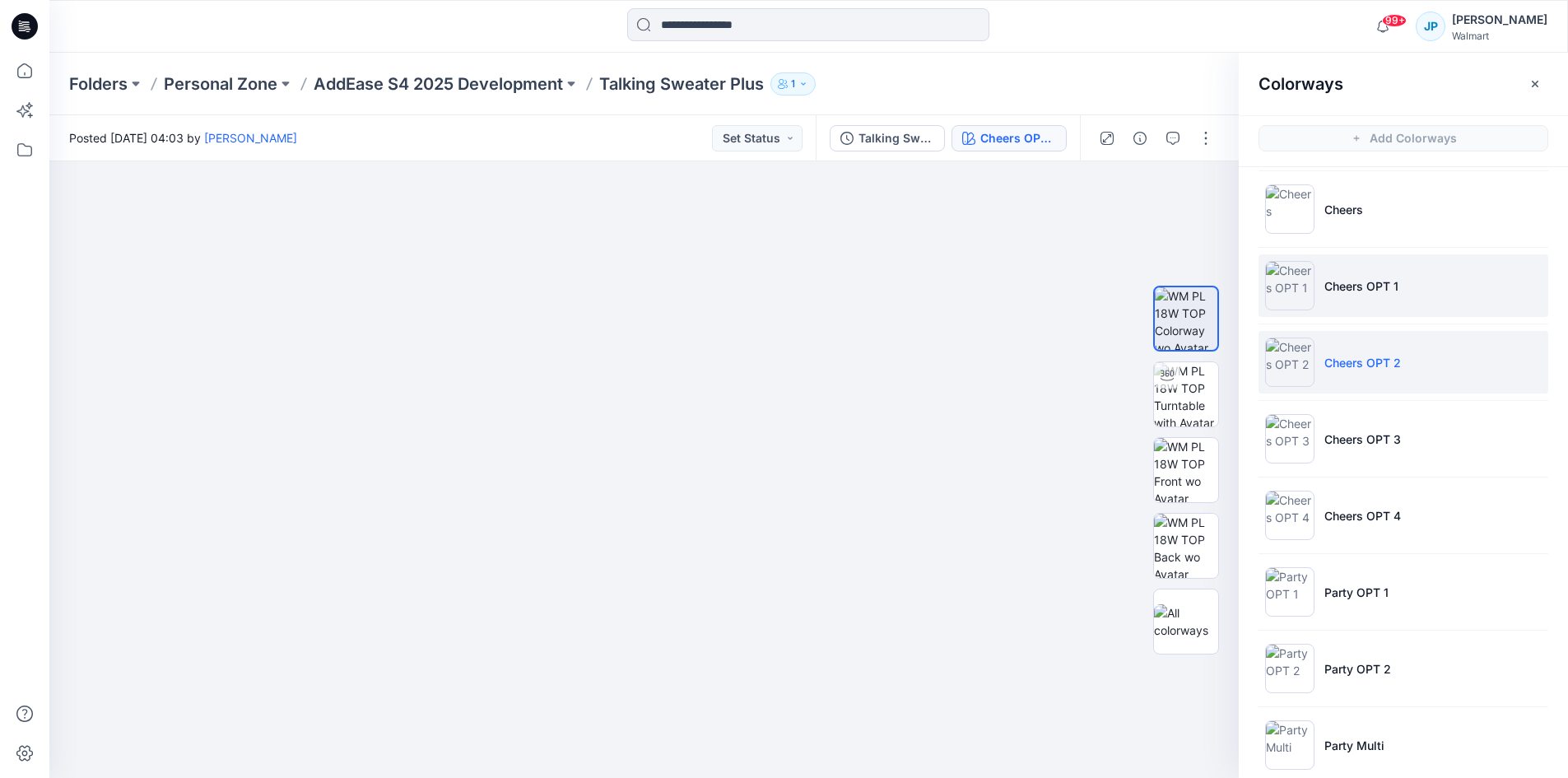
click at [1345, 301] on li "Cheers OPT 1" at bounding box center [1403, 285] width 290 height 62
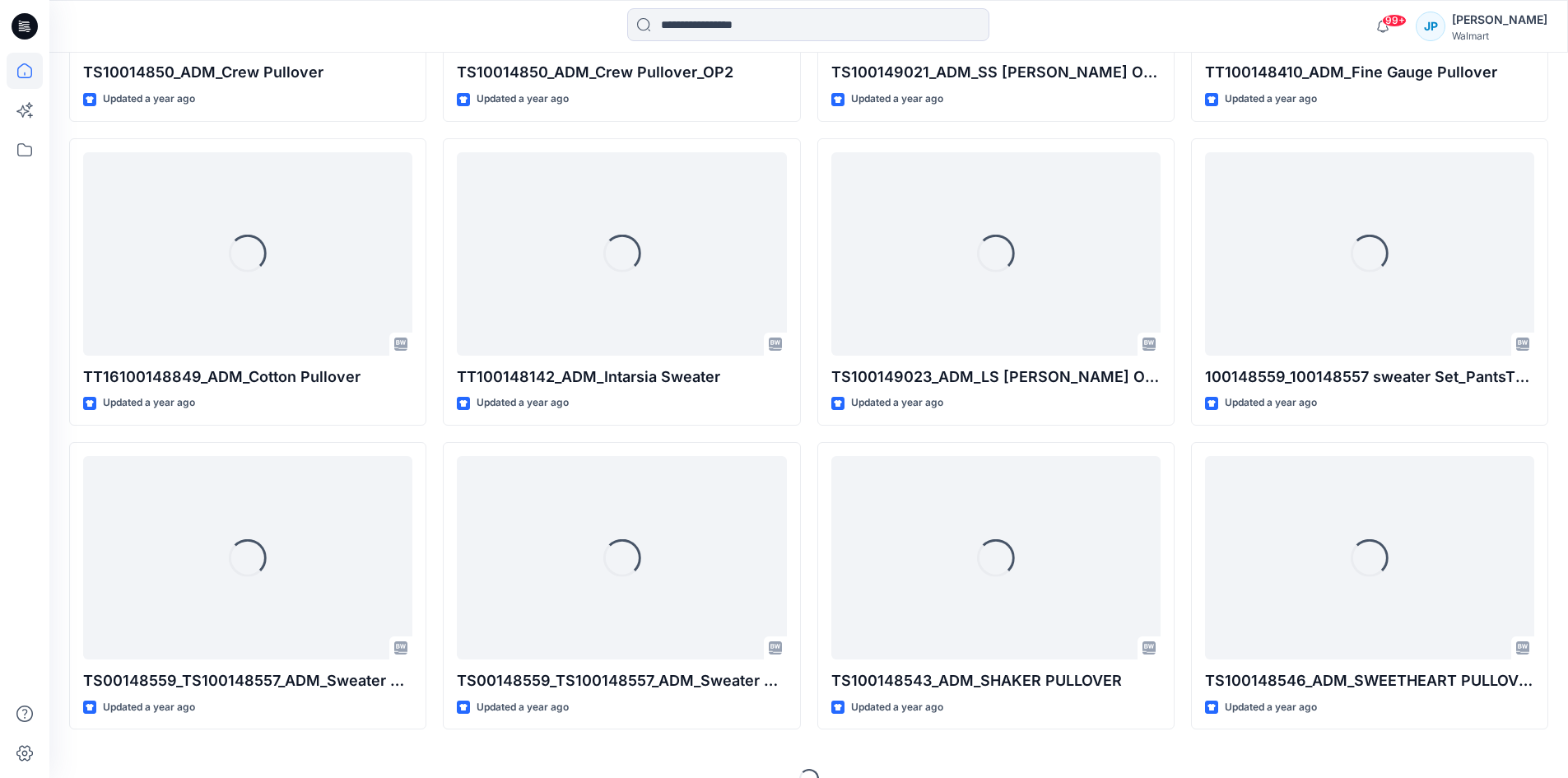
scroll to position [14439, 0]
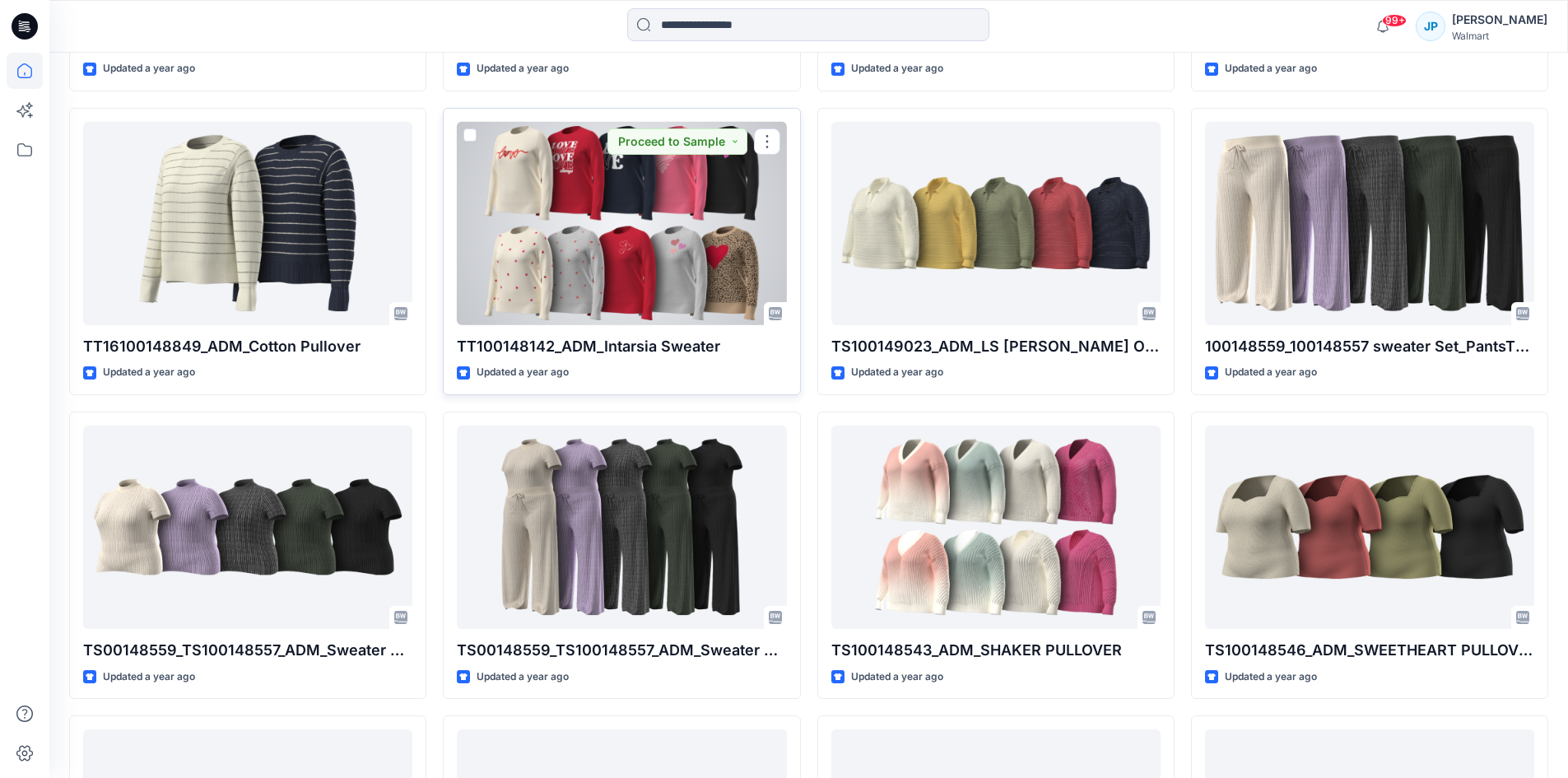
click at [585, 254] on div at bounding box center [621, 223] width 329 height 203
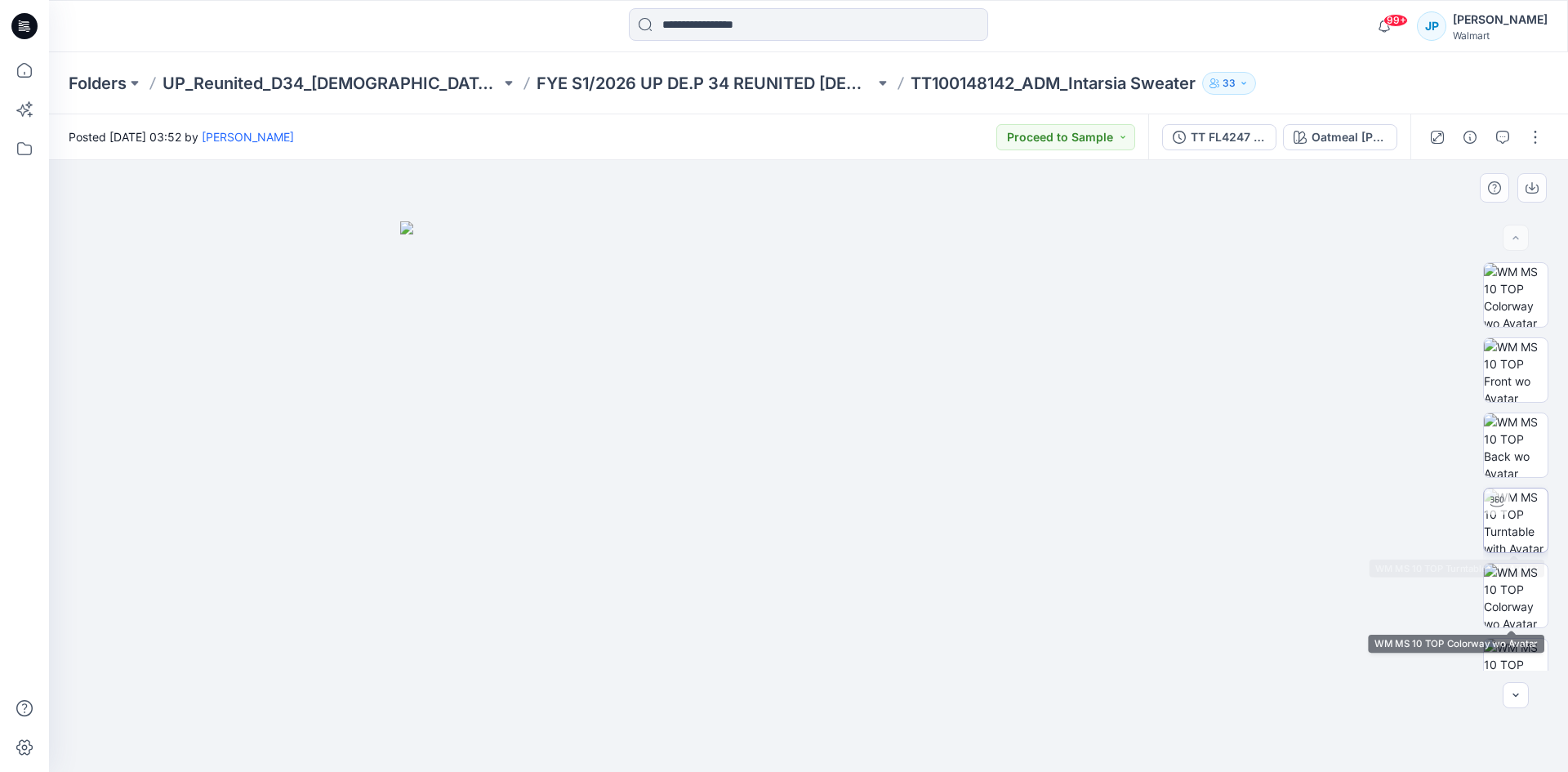
click at [1509, 540] on img at bounding box center [1515, 520] width 64 height 64
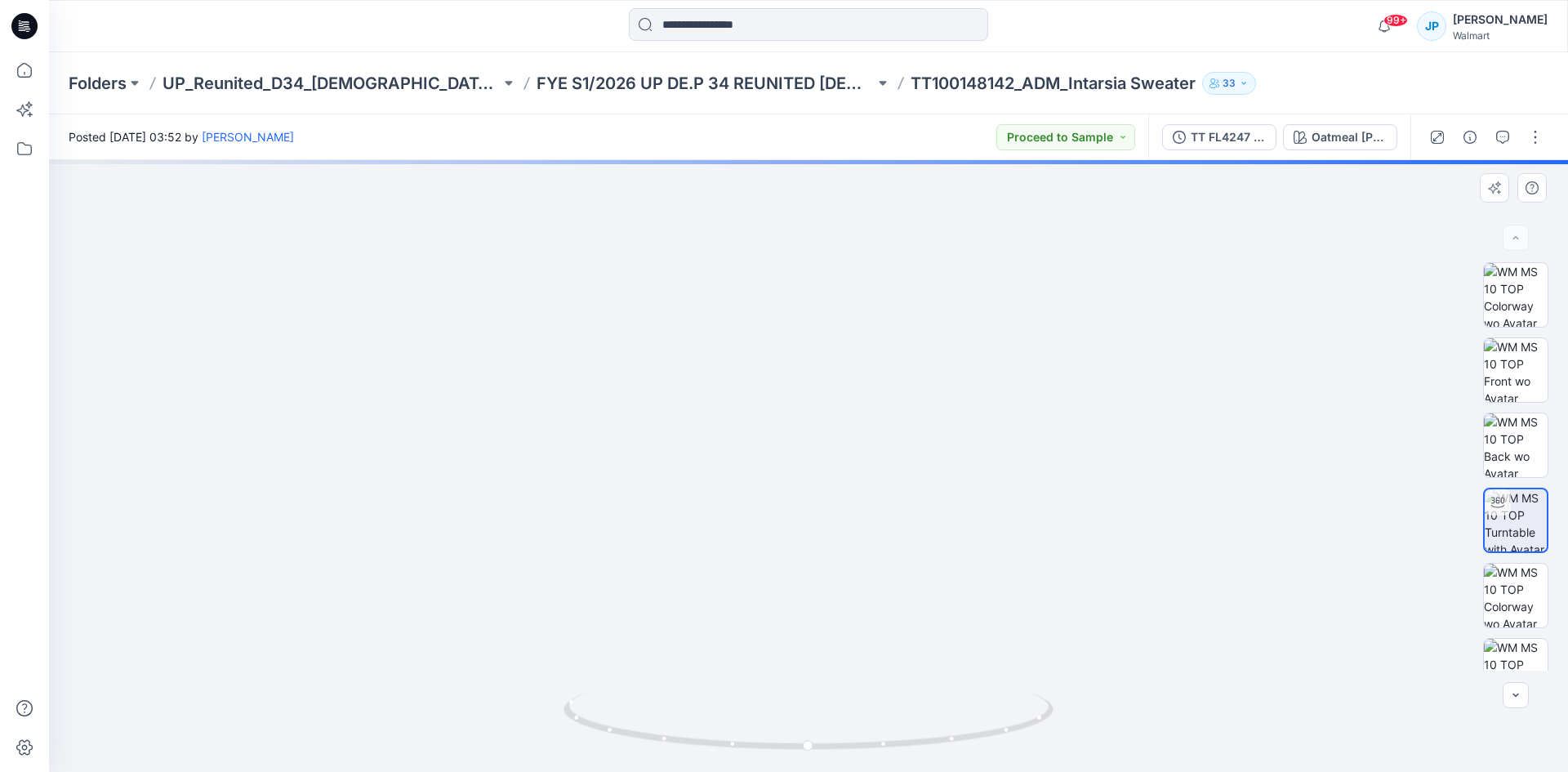
drag, startPoint x: 849, startPoint y: 250, endPoint x: 865, endPoint y: 515, distance: 265.5
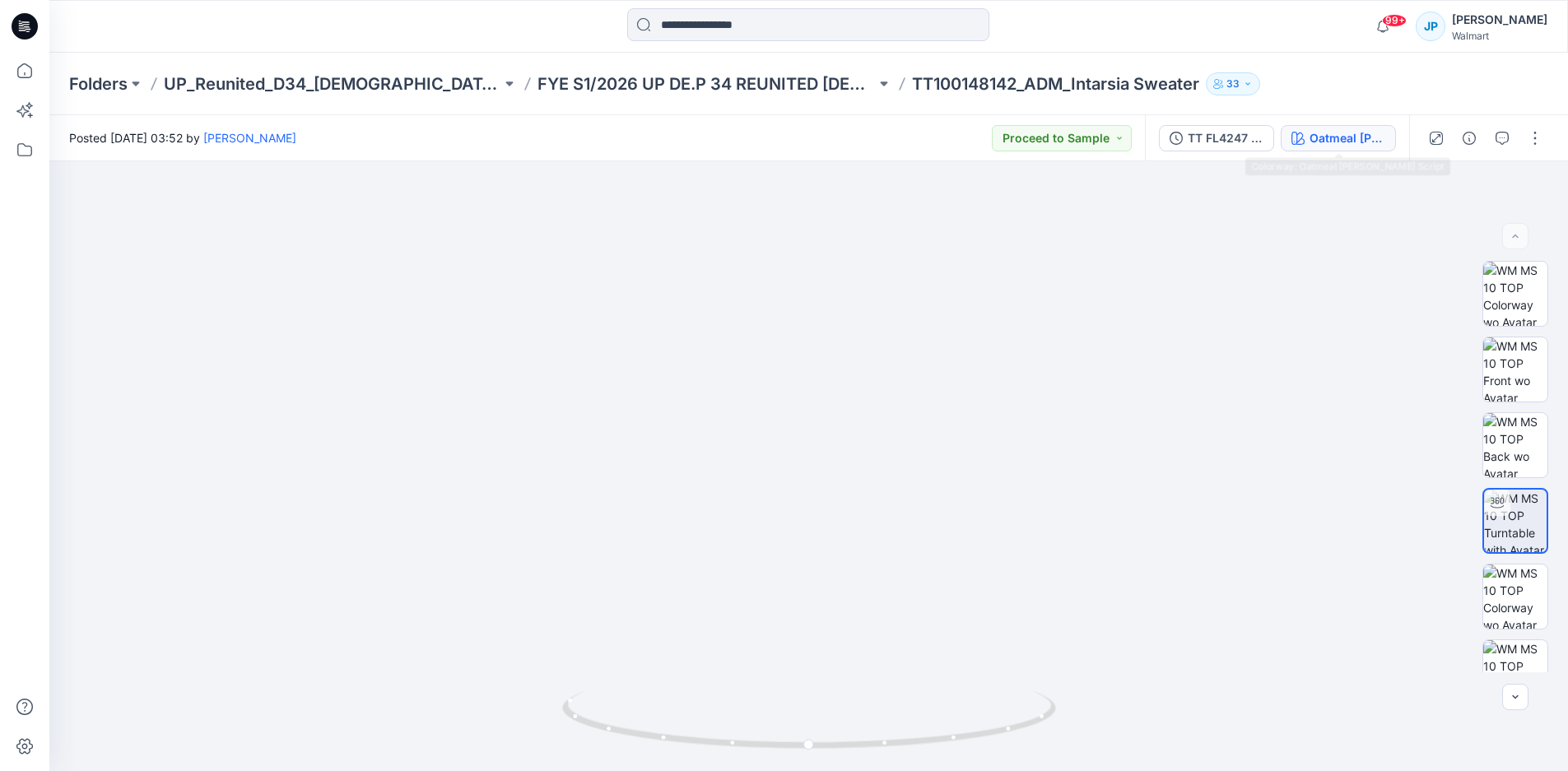
click at [1315, 149] on button "Oatmeal [PERSON_NAME] Script" at bounding box center [1338, 138] width 115 height 26
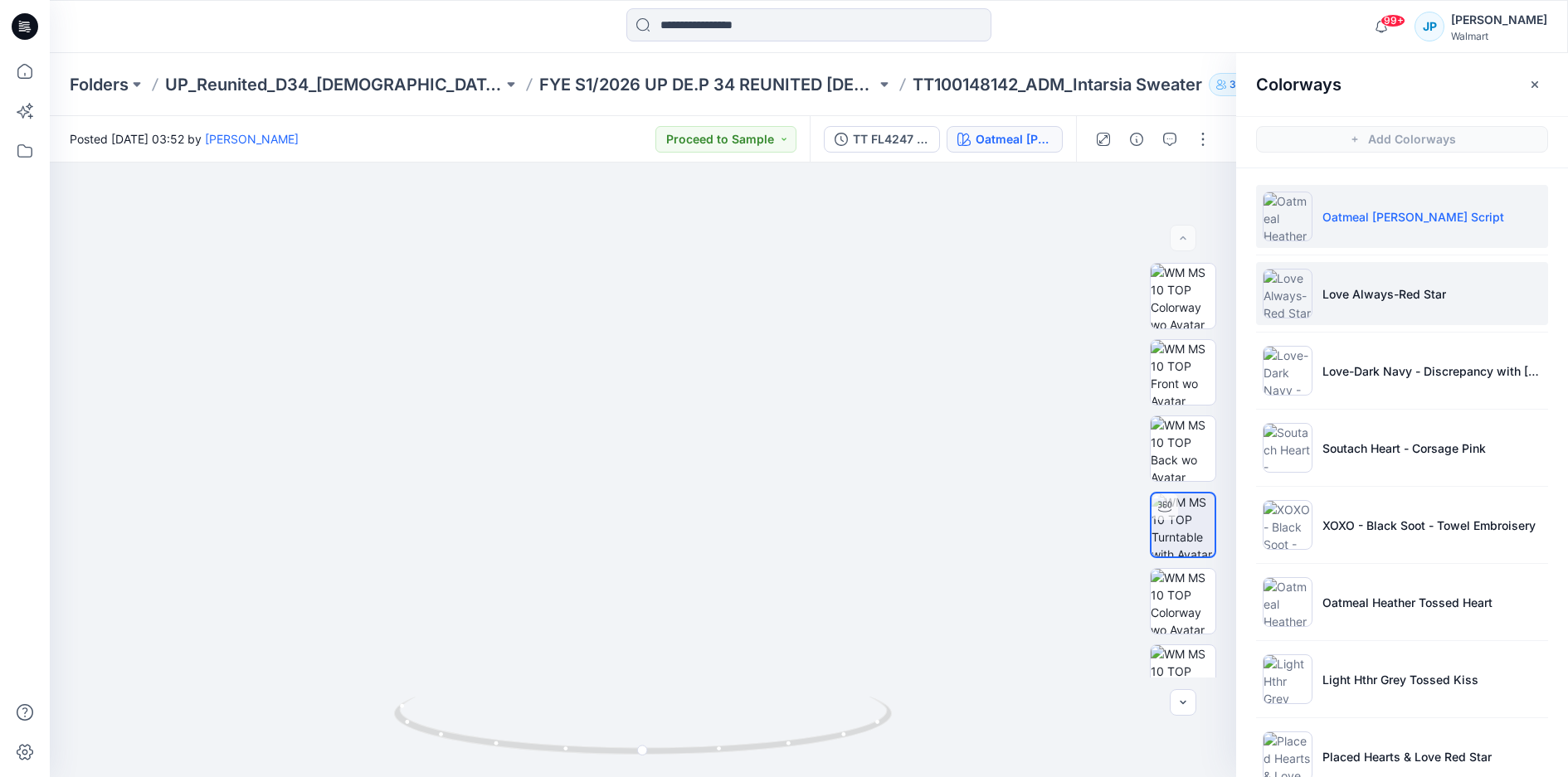
click at [1388, 308] on li "Love Always-Red Star" at bounding box center [1402, 293] width 292 height 63
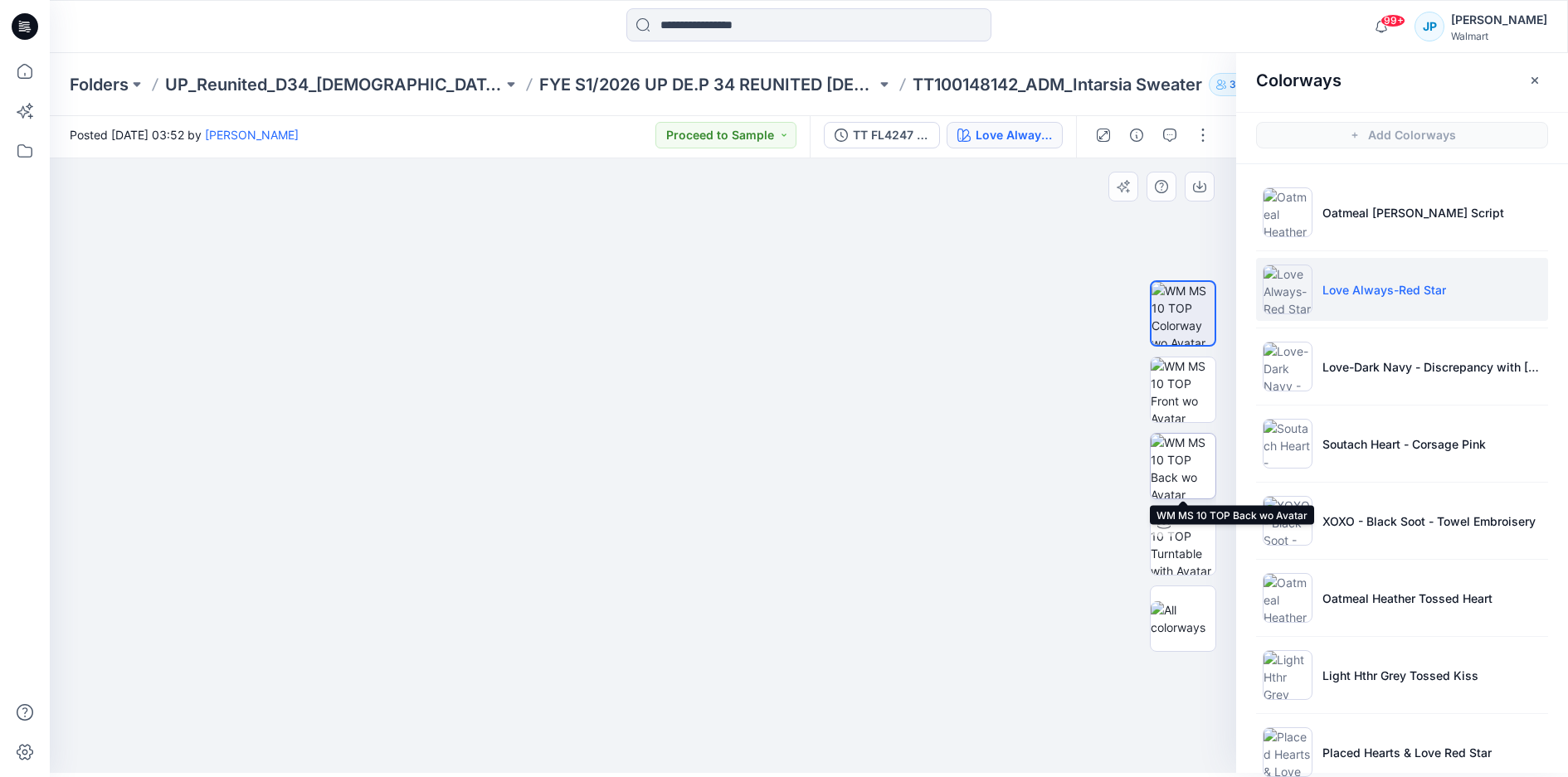
scroll to position [5, 0]
click at [1190, 390] on img at bounding box center [1182, 388] width 65 height 65
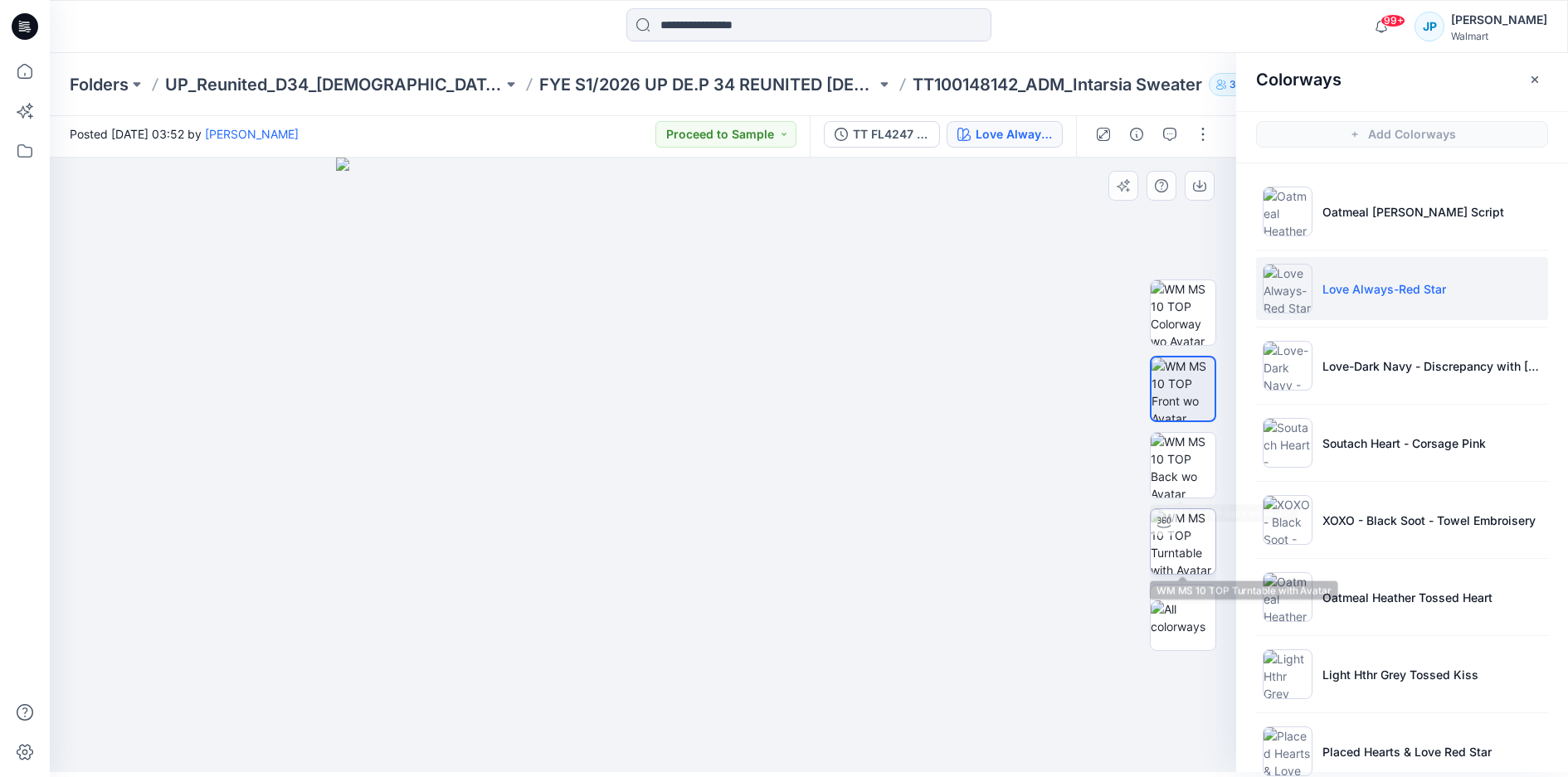
click at [1183, 533] on img at bounding box center [1182, 541] width 65 height 65
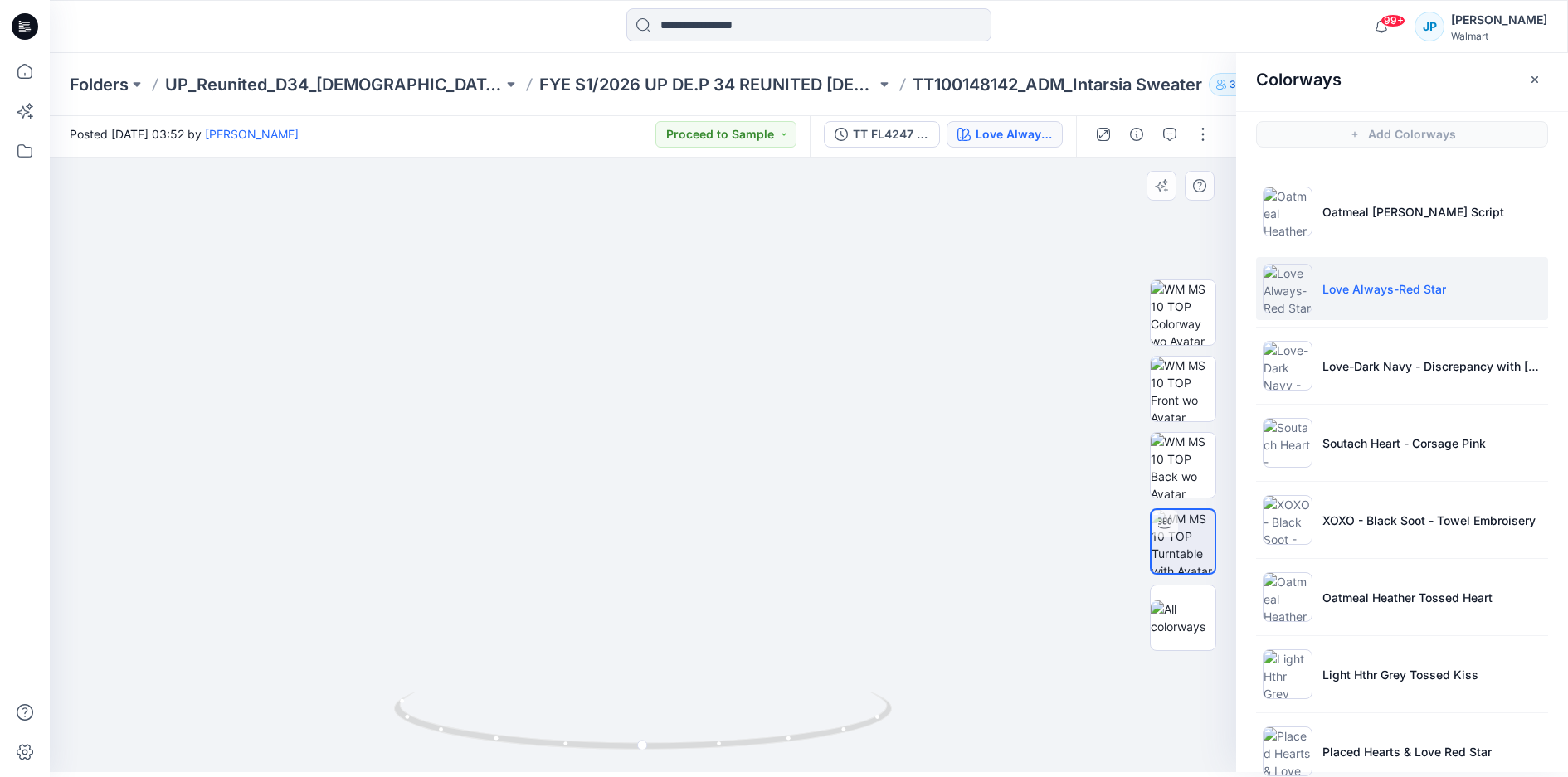
drag, startPoint x: 688, startPoint y: 362, endPoint x: 684, endPoint y: 425, distance: 63.1
click at [1409, 463] on li "Soutach Heart - Corsage Pink" at bounding box center [1402, 443] width 292 height 63
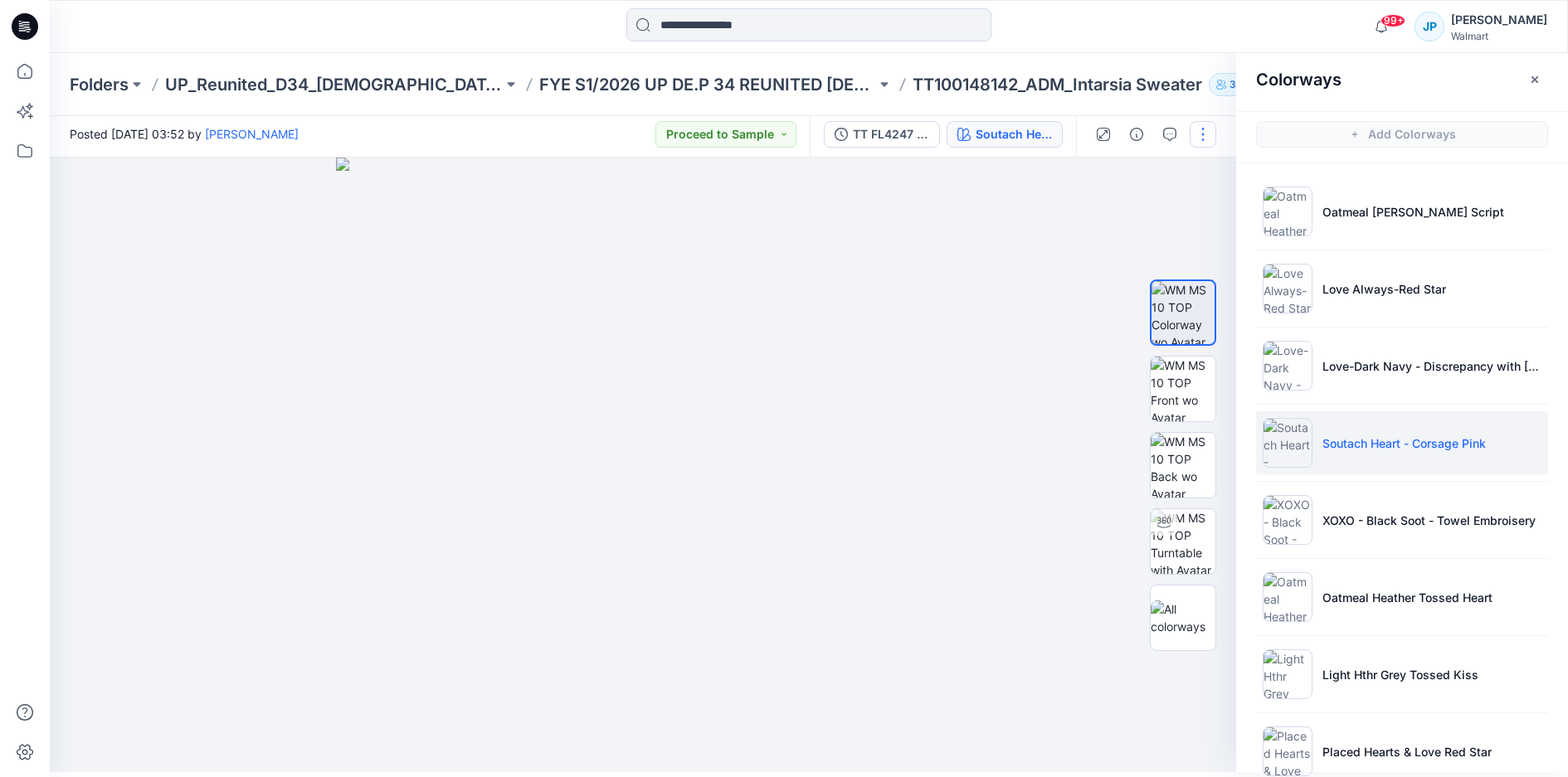
click at [1208, 134] on button "button" at bounding box center [1203, 134] width 27 height 27
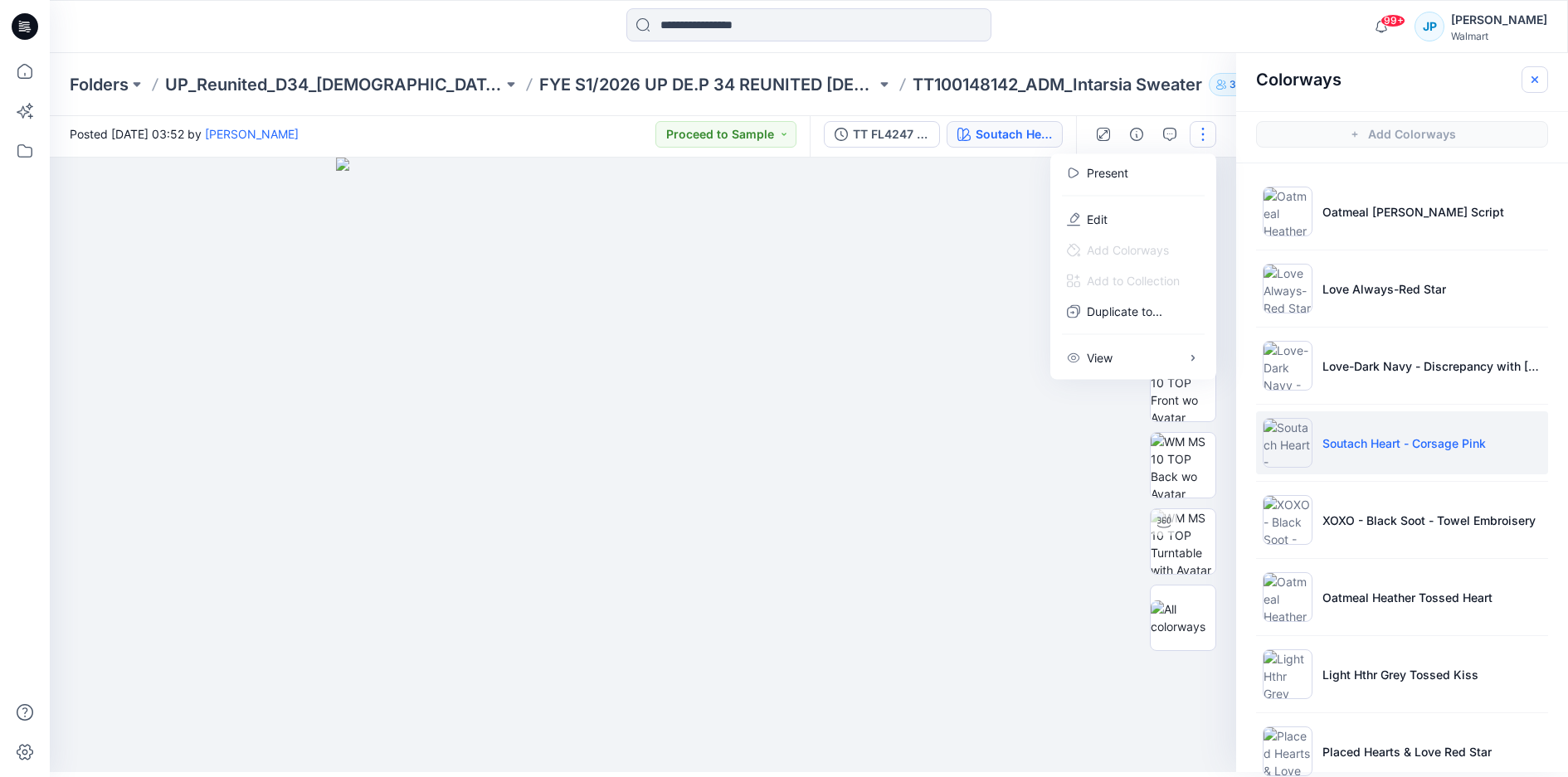
click at [1530, 80] on icon "button" at bounding box center [1534, 79] width 13 height 13
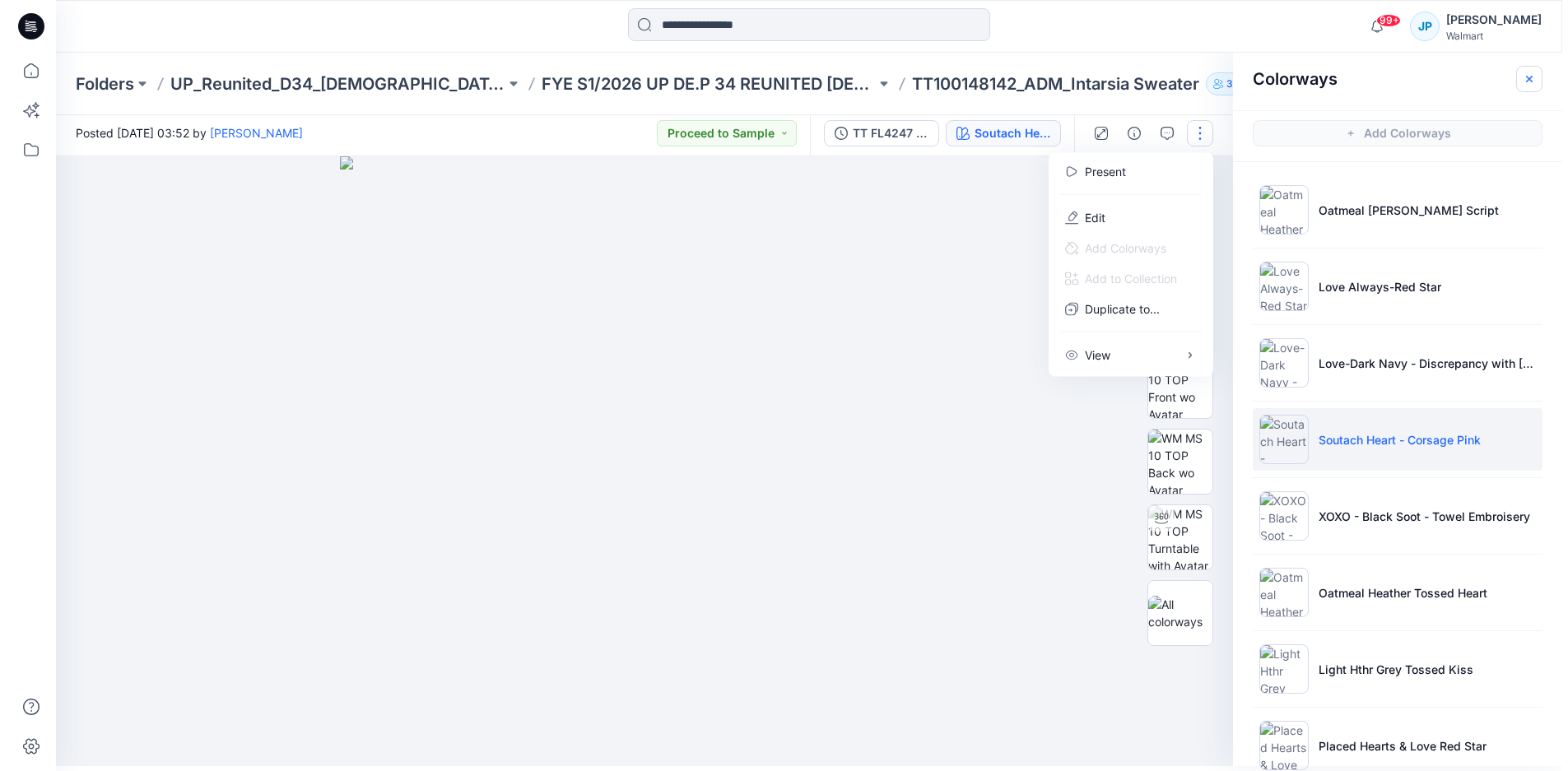
scroll to position [0, 0]
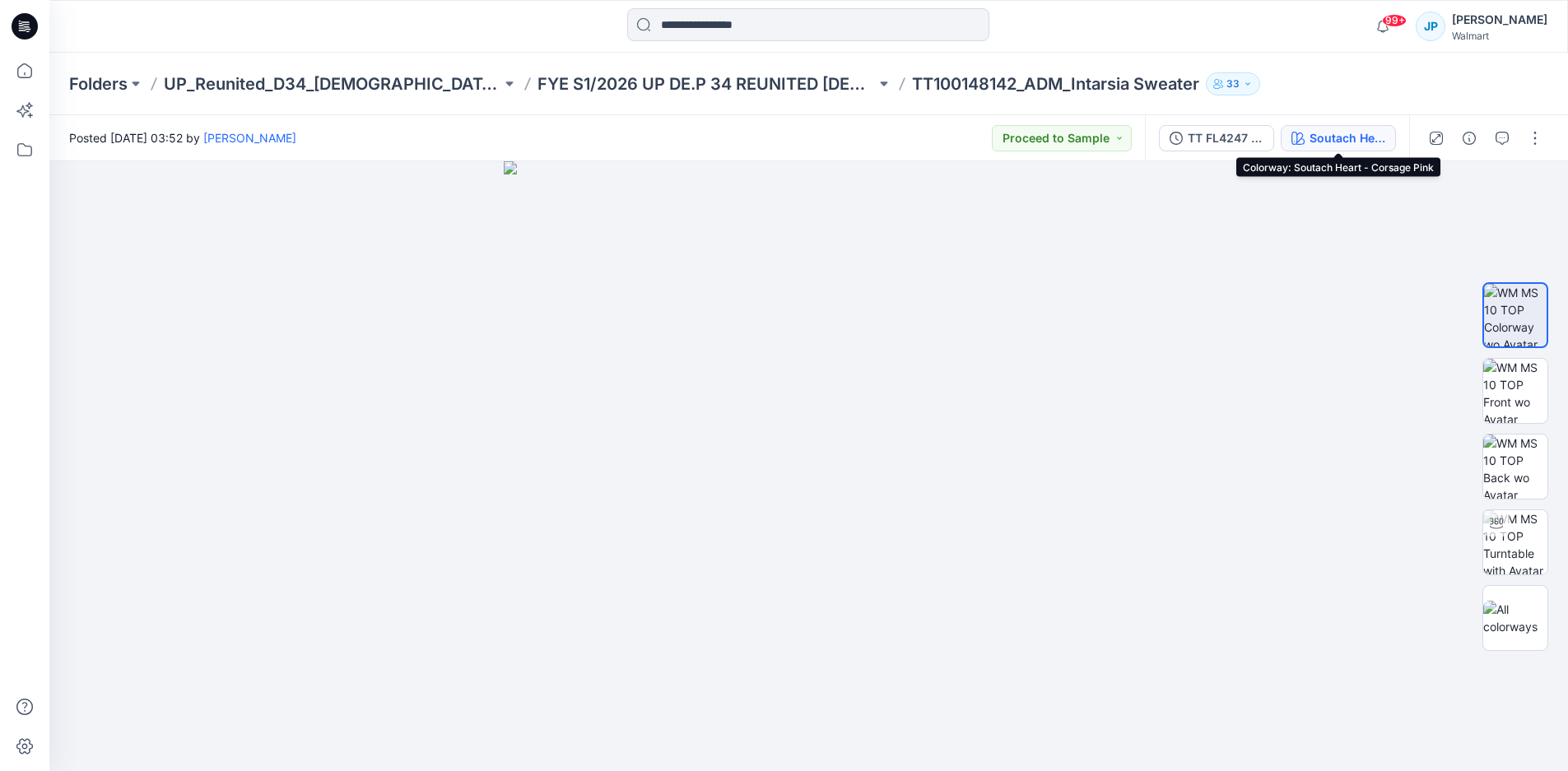
click at [1312, 146] on div "Soutach Heart - Corsage Pink" at bounding box center [1347, 138] width 76 height 18
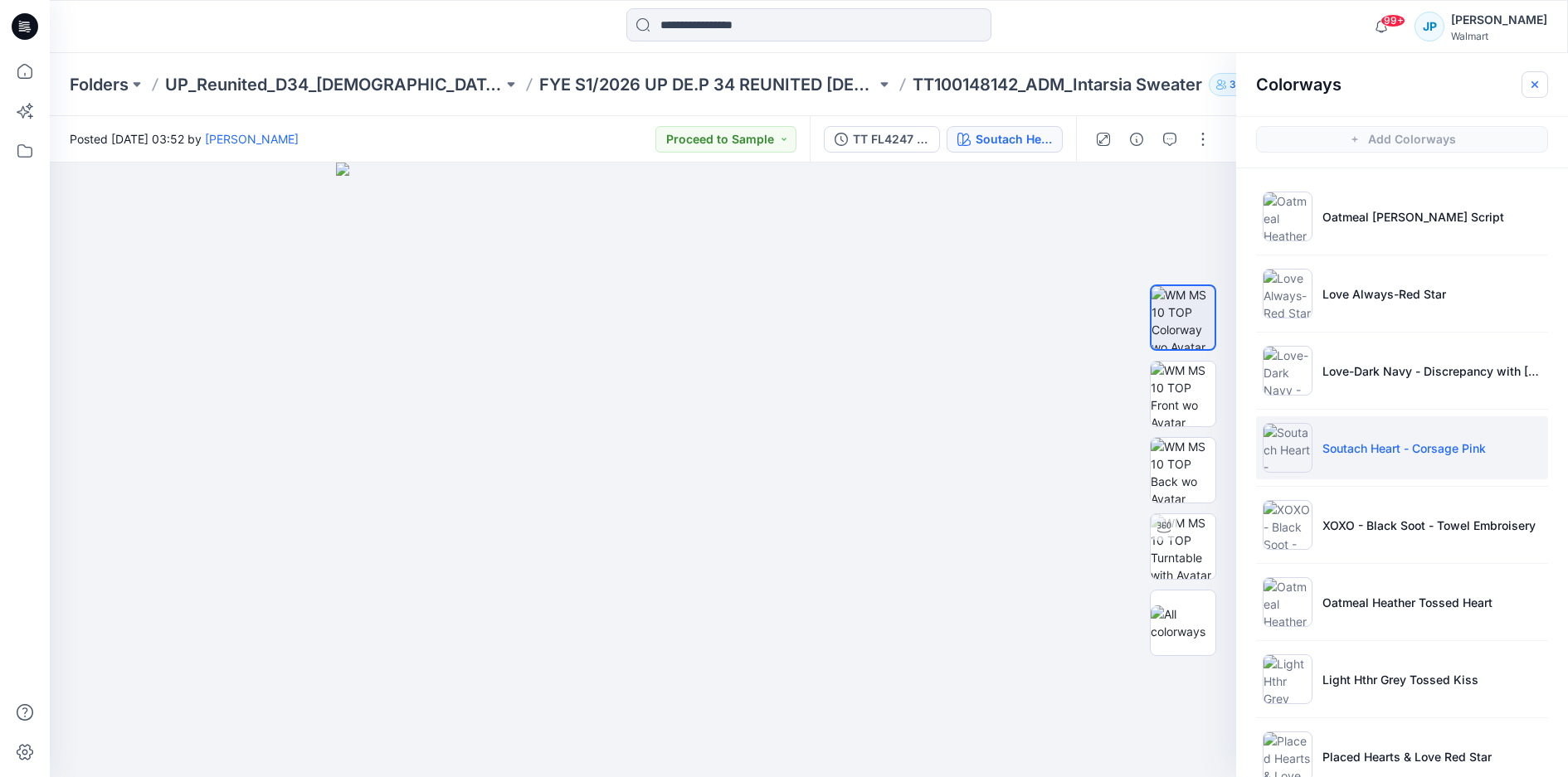
click at [1536, 82] on icon "button" at bounding box center [1534, 84] width 7 height 7
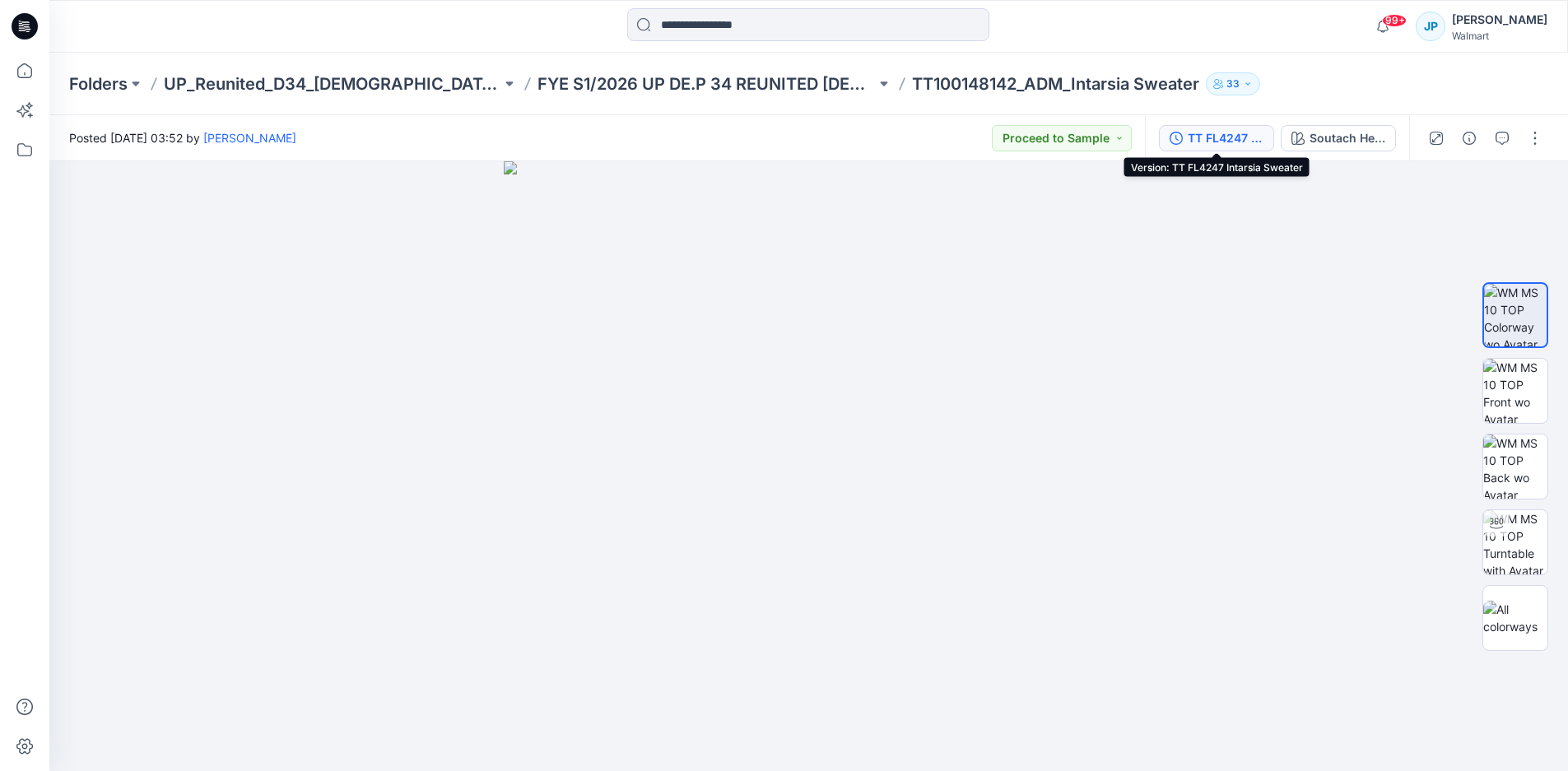
click at [1254, 142] on div "TT FL4247 Intarsia Sweater" at bounding box center [1225, 138] width 76 height 18
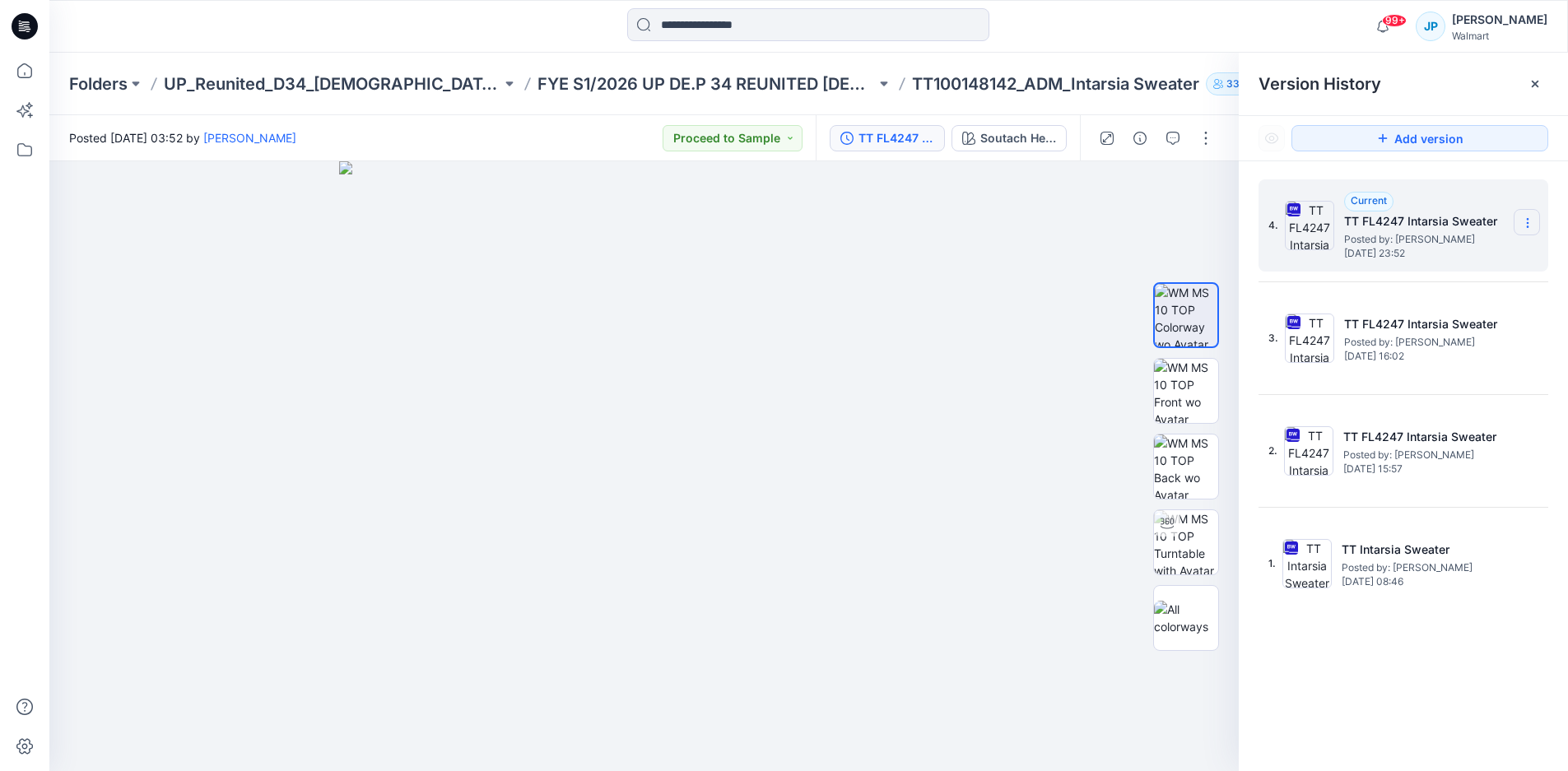
click at [1533, 221] on icon at bounding box center [1527, 222] width 13 height 13
click at [1475, 262] on span "Download Source BW File" at bounding box center [1444, 255] width 138 height 20
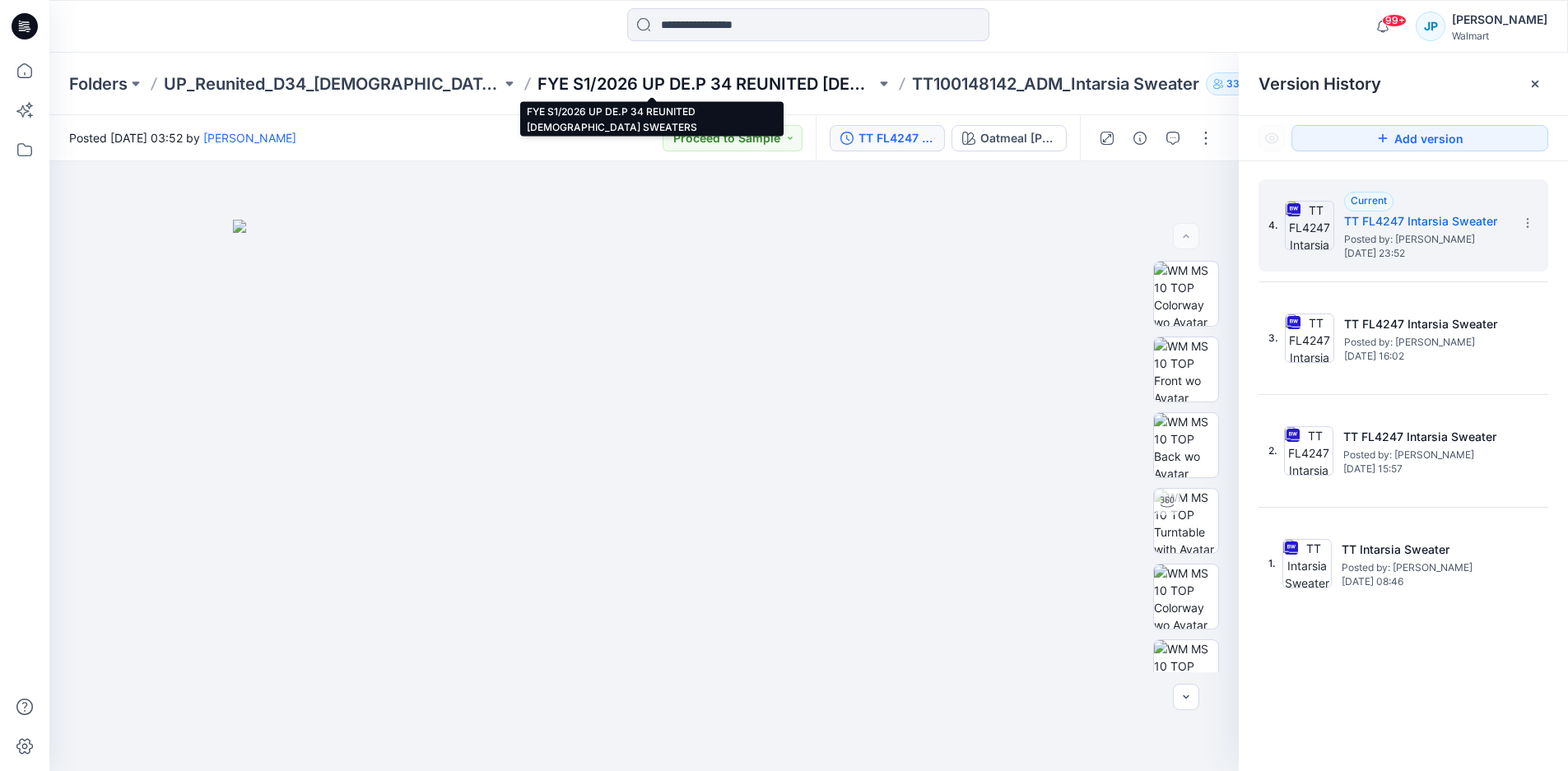
click at [538, 82] on p "FYE S1/2026 UP DE.P 34 REUNITED [DEMOGRAPHIC_DATA] SWEATERS" at bounding box center [706, 84] width 338 height 23
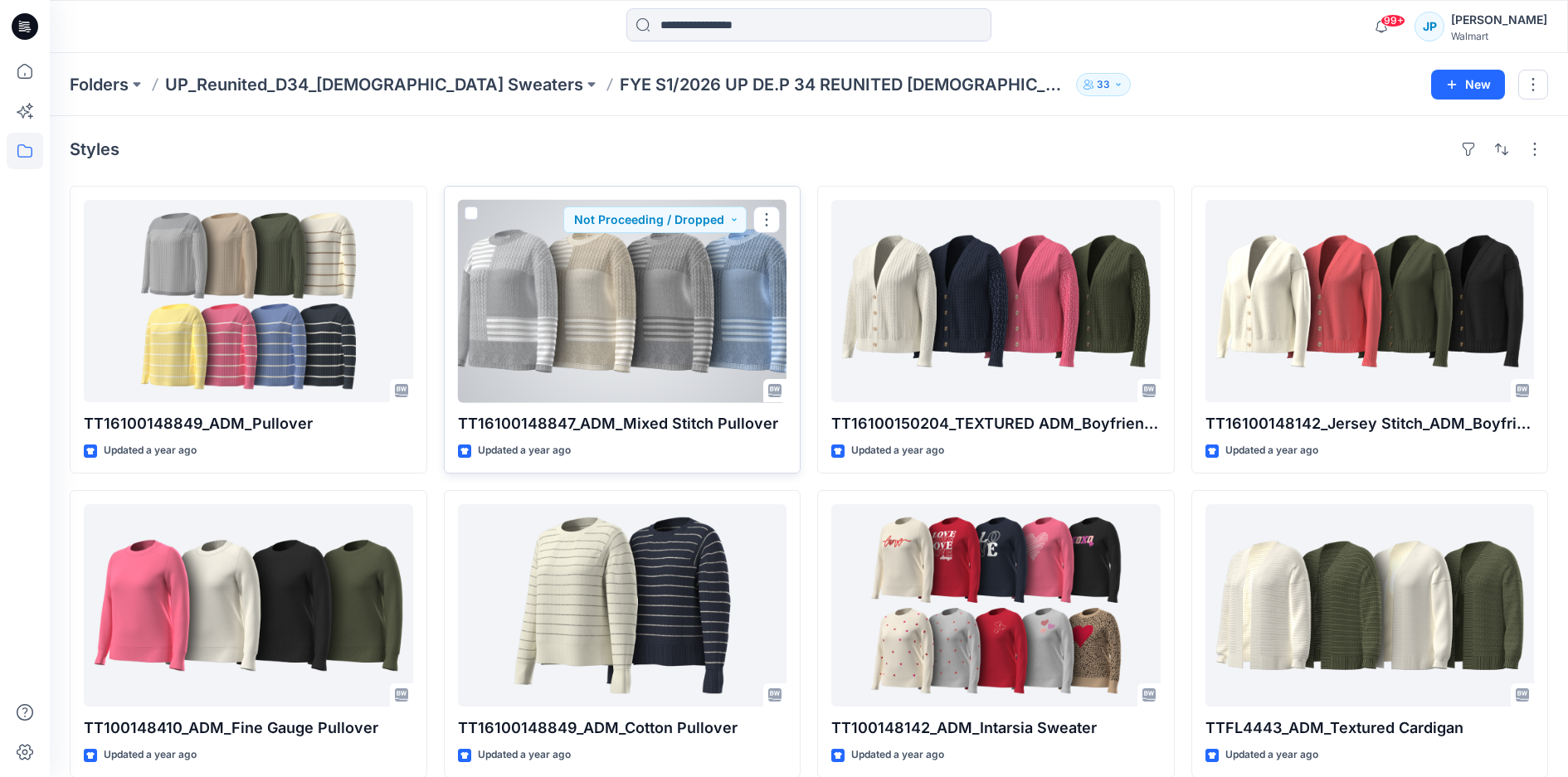
click at [649, 326] on div at bounding box center [622, 301] width 329 height 202
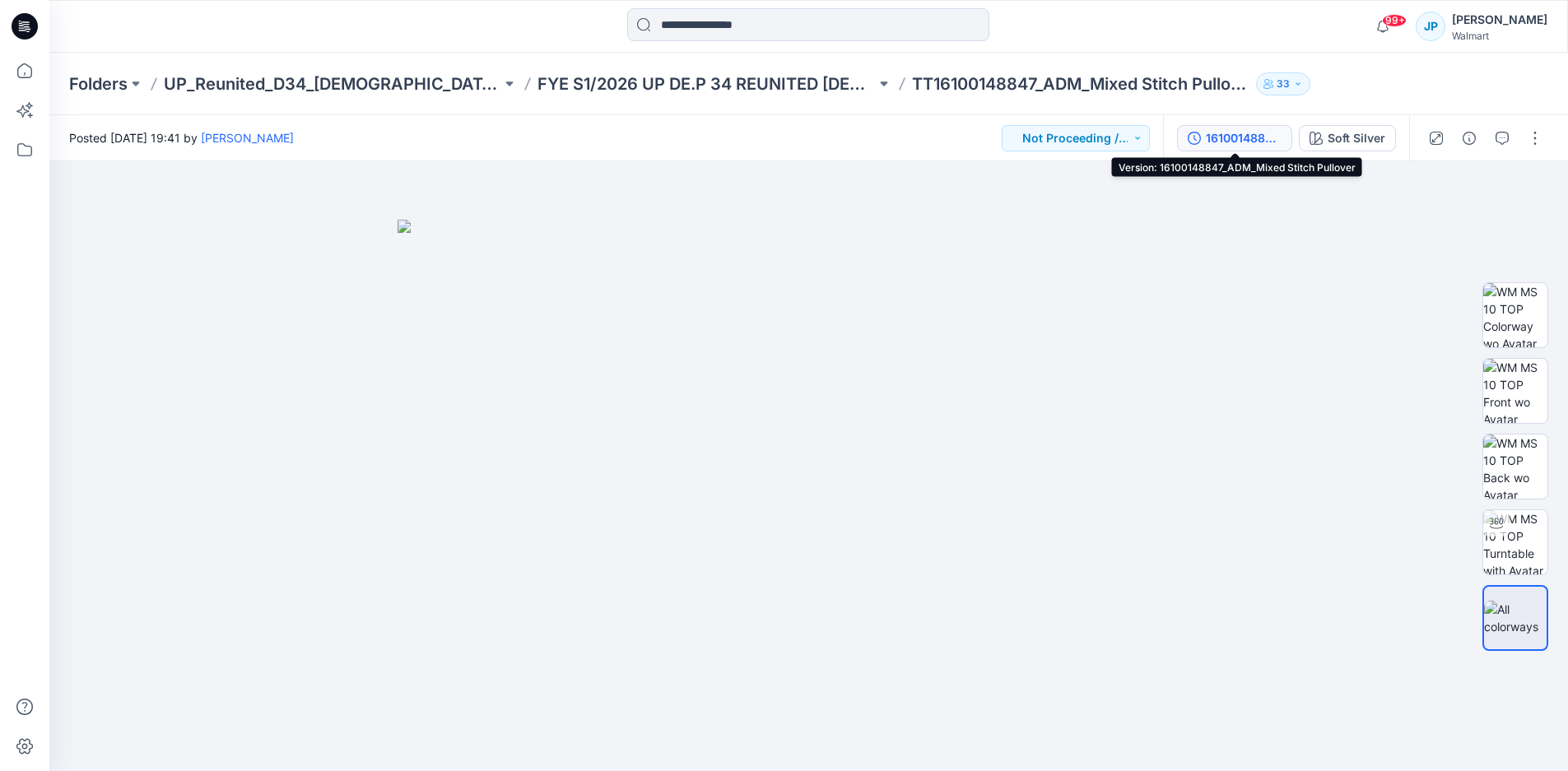
click at [1236, 143] on div "16100148847_ADM_Mixed Stitch Pullover" at bounding box center [1243, 138] width 76 height 18
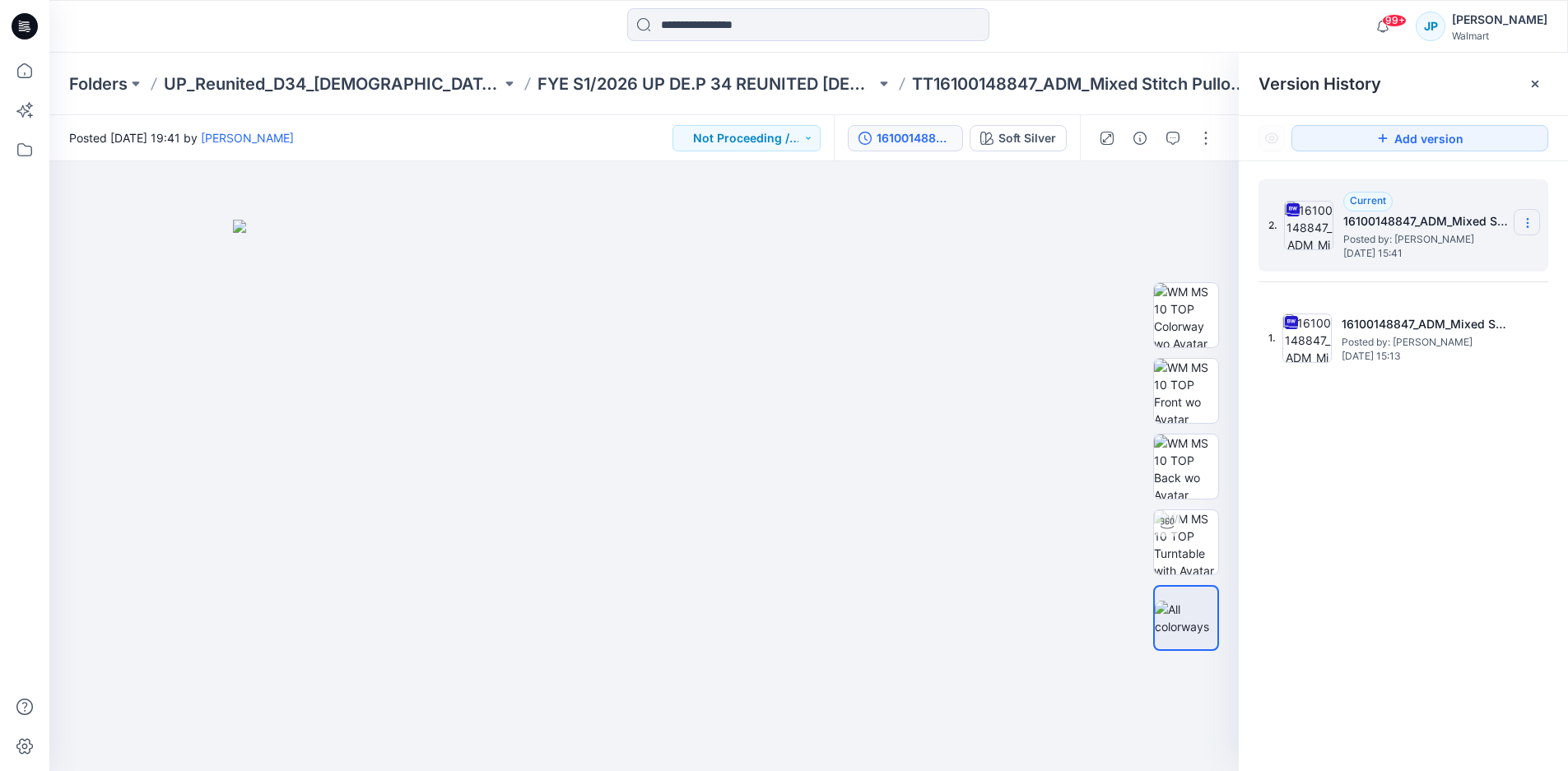
click at [1536, 221] on section at bounding box center [1526, 222] width 27 height 26
click at [1478, 259] on span "Download Source BW File" at bounding box center [1444, 255] width 138 height 20
